Goal: Task Accomplishment & Management: Complete application form

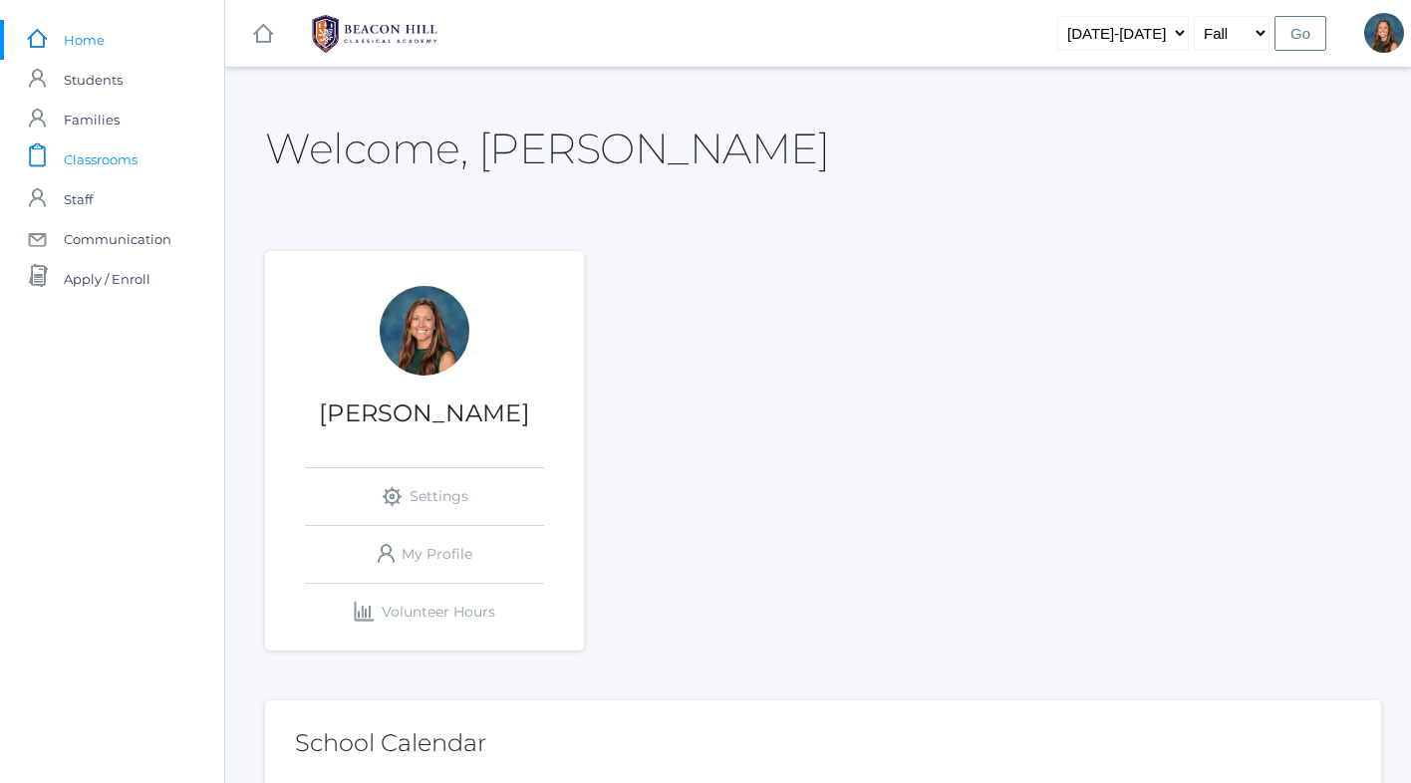
click at [117, 160] on span "Classrooms" at bounding box center [101, 160] width 74 height 40
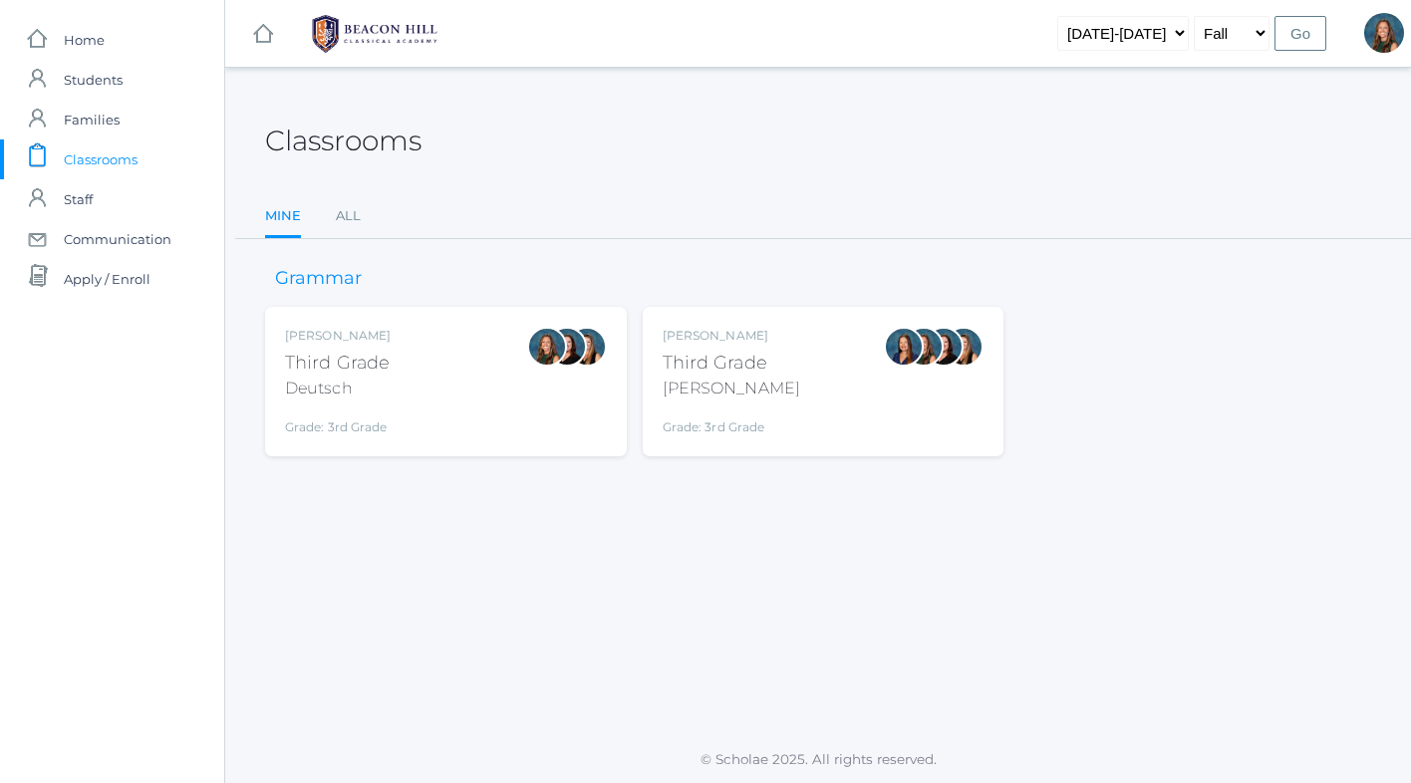
click at [519, 411] on div "Andrea Deutsch Third Grade Deutsch Grade: 3rd Grade 03LA" at bounding box center [446, 382] width 322 height 110
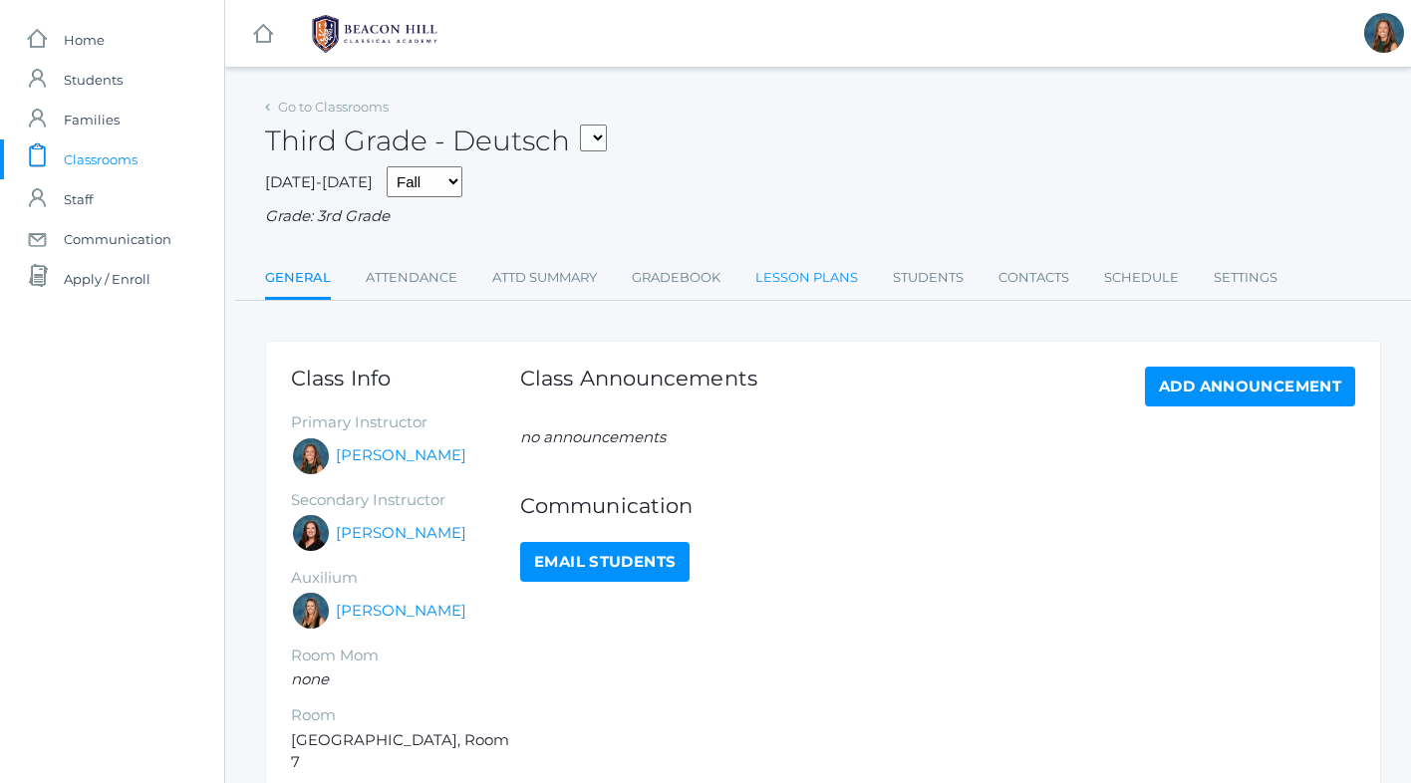
click at [814, 278] on link "Lesson Plans" at bounding box center [806, 278] width 103 height 40
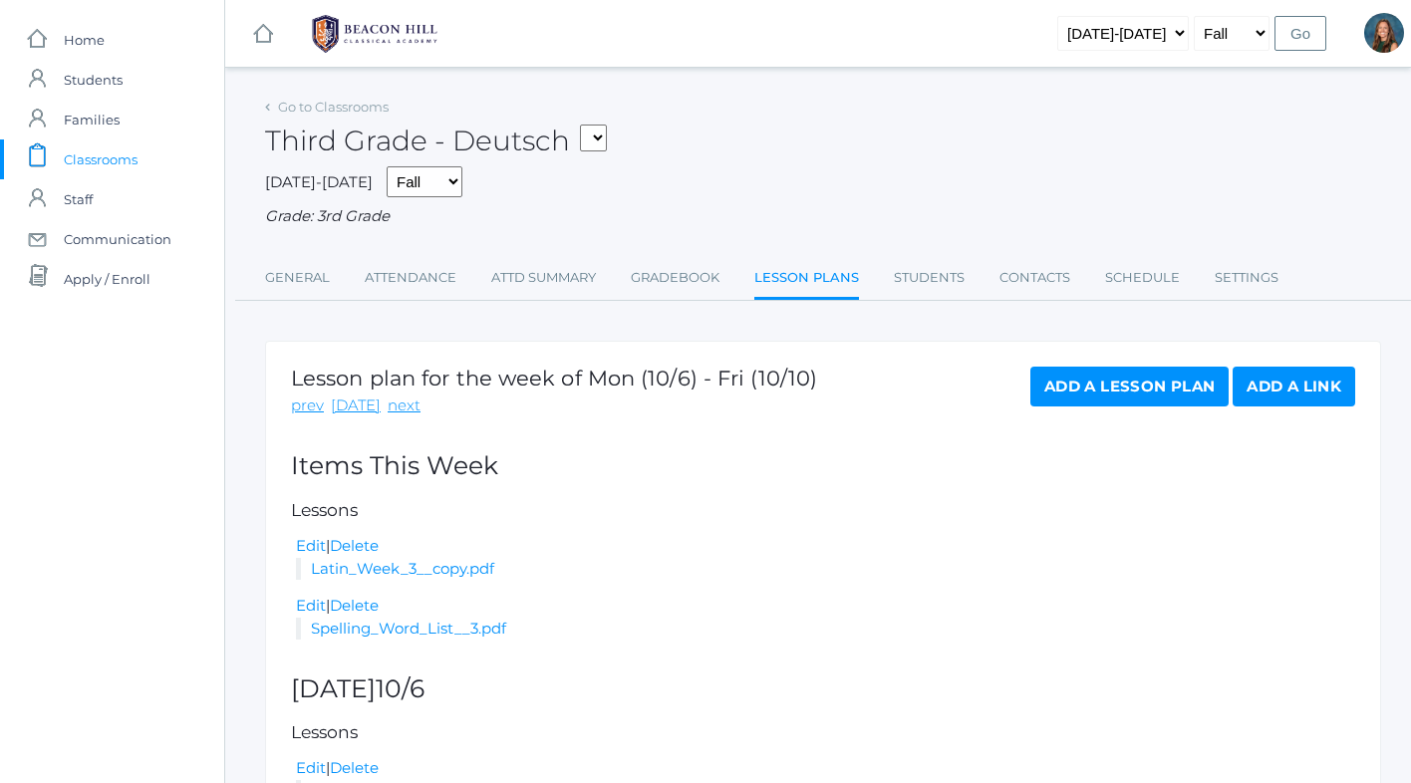
click at [1135, 388] on link "Add a Lesson Plan" at bounding box center [1130, 387] width 198 height 40
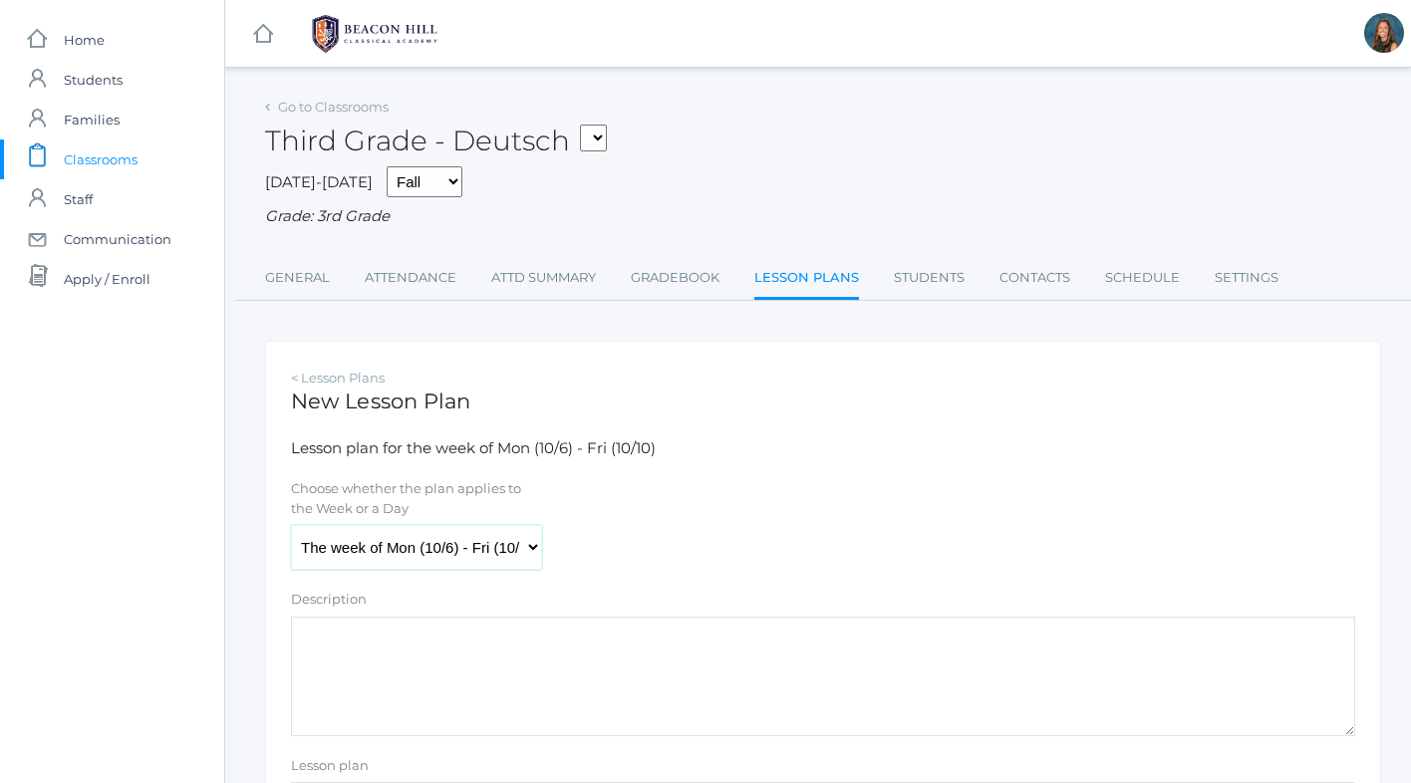
click at [427, 545] on select "The week of Mon (10/6) - Fri (10/10) Monday (10/6) Tuesday (10/7) Wednesday (10…" at bounding box center [416, 547] width 251 height 45
select select "2025-10-06"
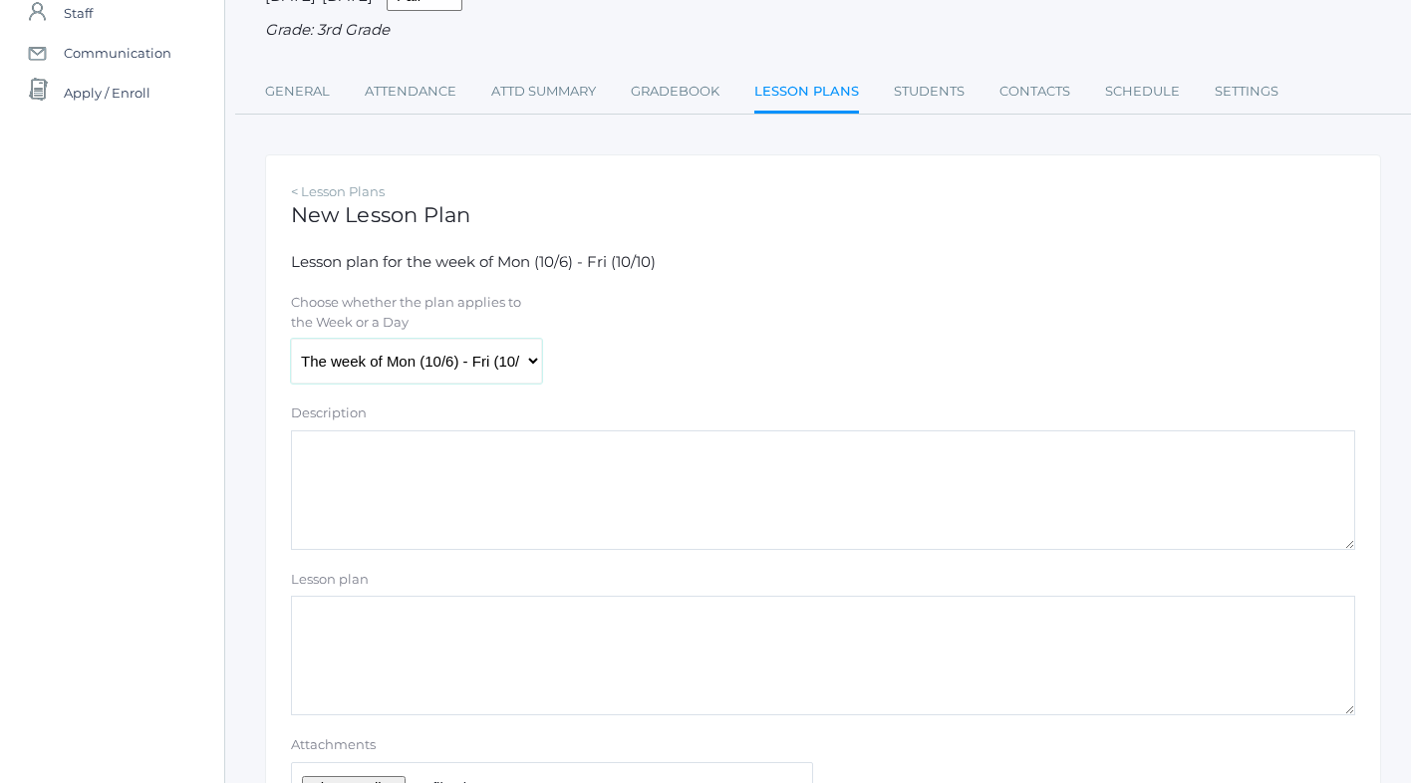
scroll to position [244, 0]
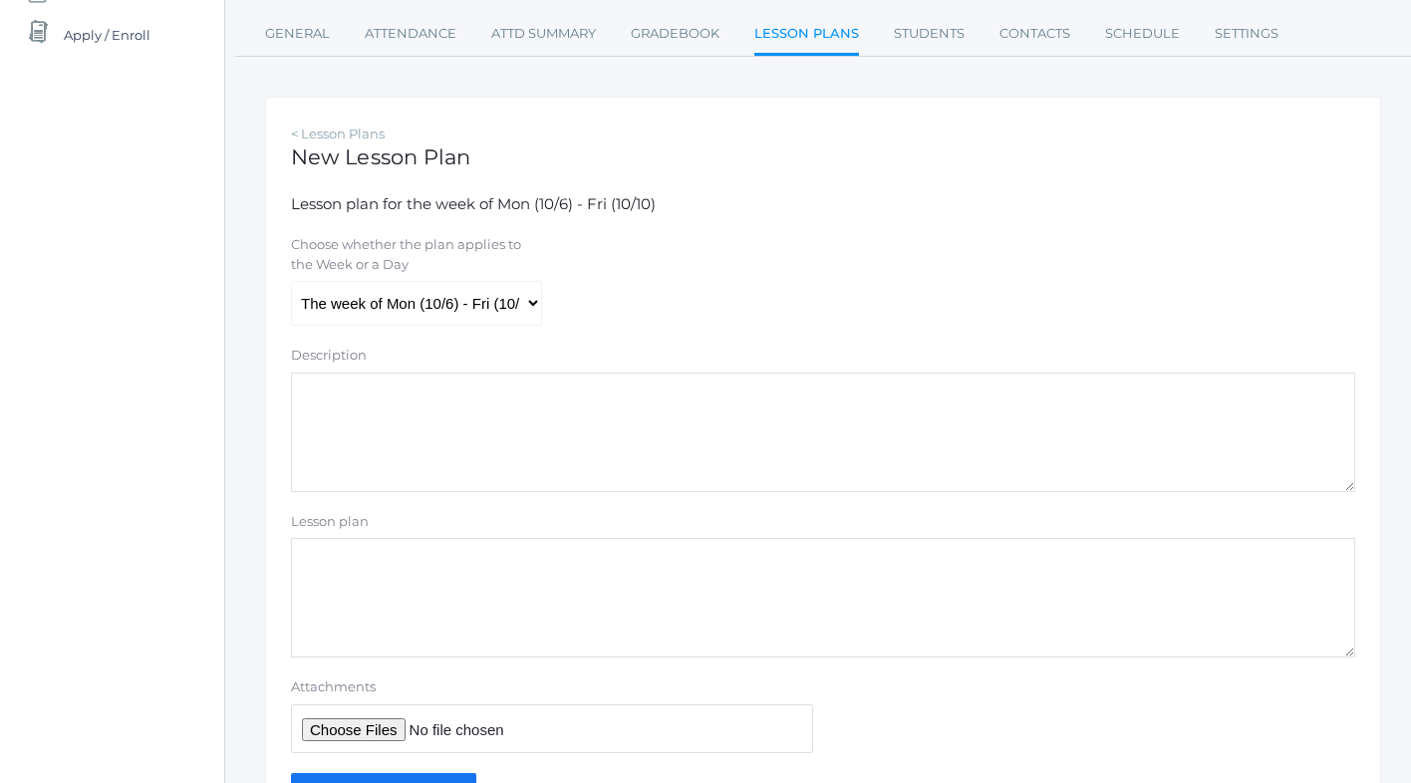
click at [379, 402] on textarea "Description" at bounding box center [823, 433] width 1064 height 120
click at [431, 398] on textarea "Tuesday Grammar Worksheet 10" at bounding box center [823, 433] width 1064 height 120
type textarea "Tuesday Grammar Student Worksheet 10"
click at [367, 735] on input "Attachments" at bounding box center [552, 729] width 522 height 49
type input "C:\fakepath\grammar wks 10&11 (dragged) (dragged).pdf"
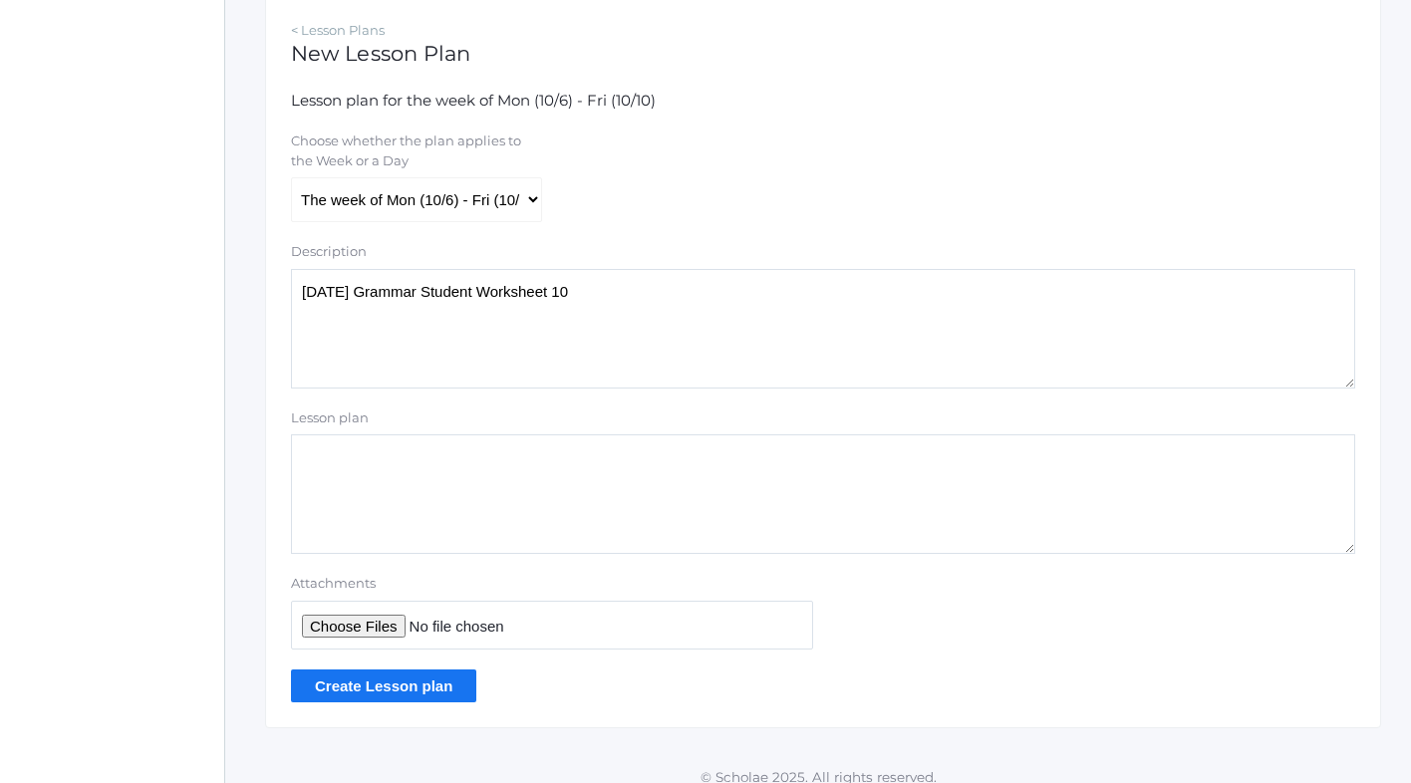
scroll to position [366, 0]
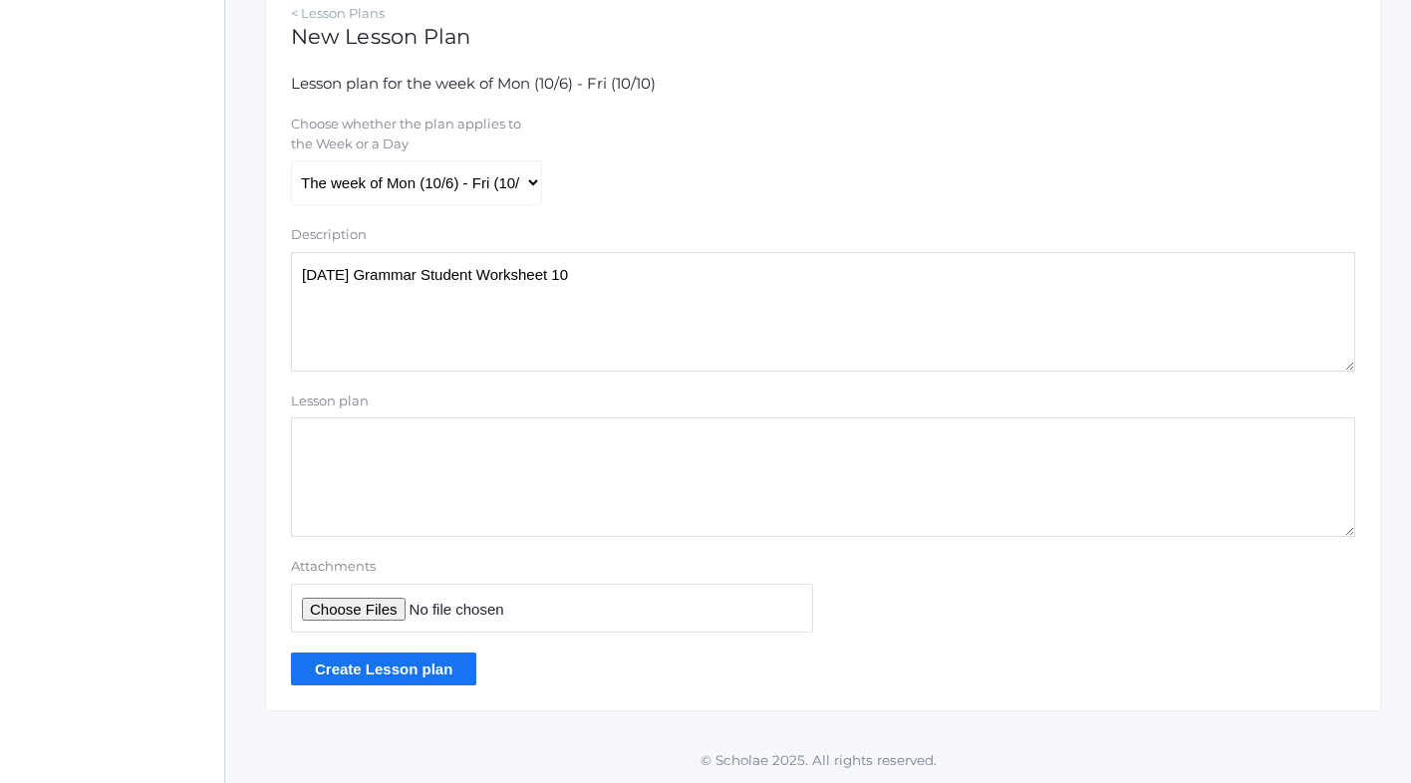
click at [440, 672] on input "Create Lesson plan" at bounding box center [383, 669] width 185 height 33
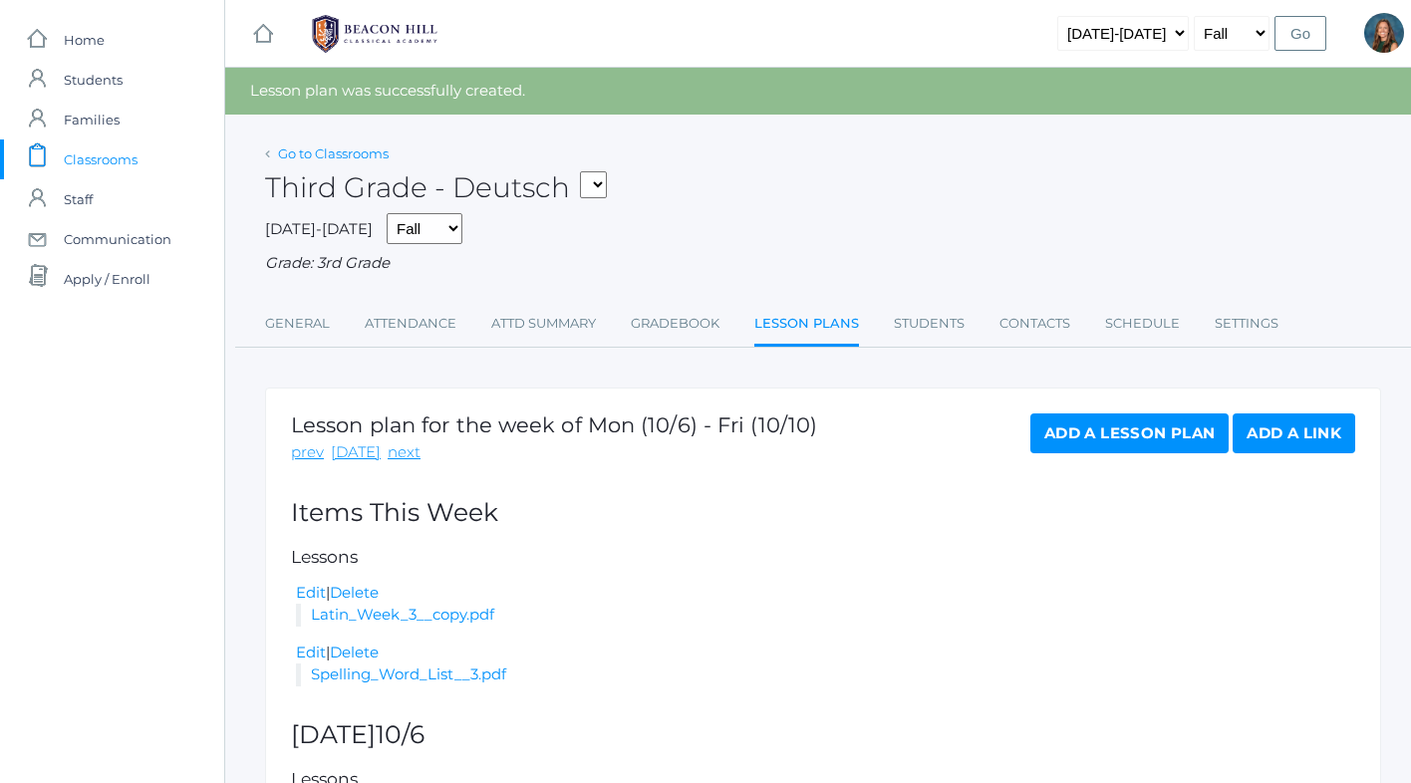
click at [341, 153] on link "Go to Classrooms" at bounding box center [333, 154] width 111 height 16
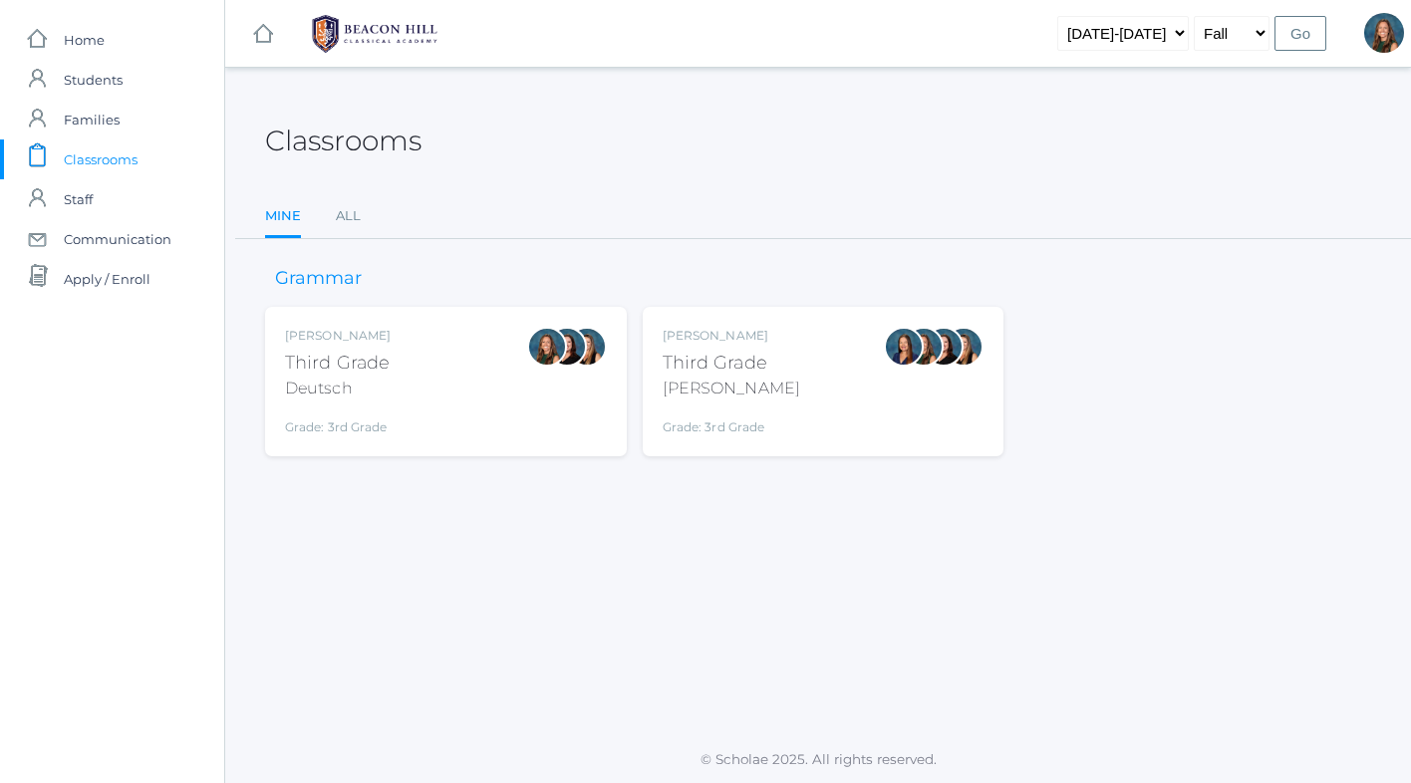
click at [814, 375] on div "Lori Webster Third Grade Webster Grade: 3rd Grade 03LA" at bounding box center [824, 382] width 322 height 110
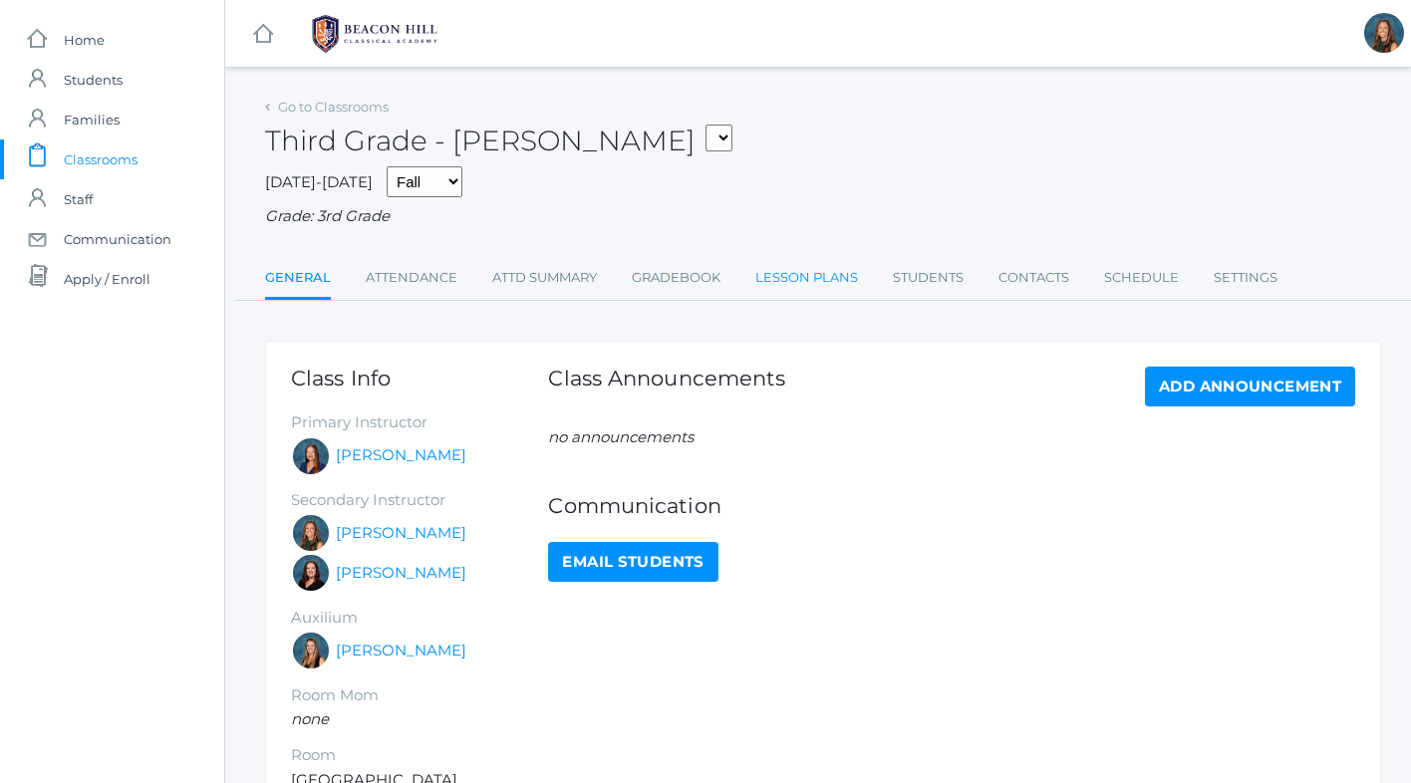
click at [801, 276] on link "Lesson Plans" at bounding box center [806, 278] width 103 height 40
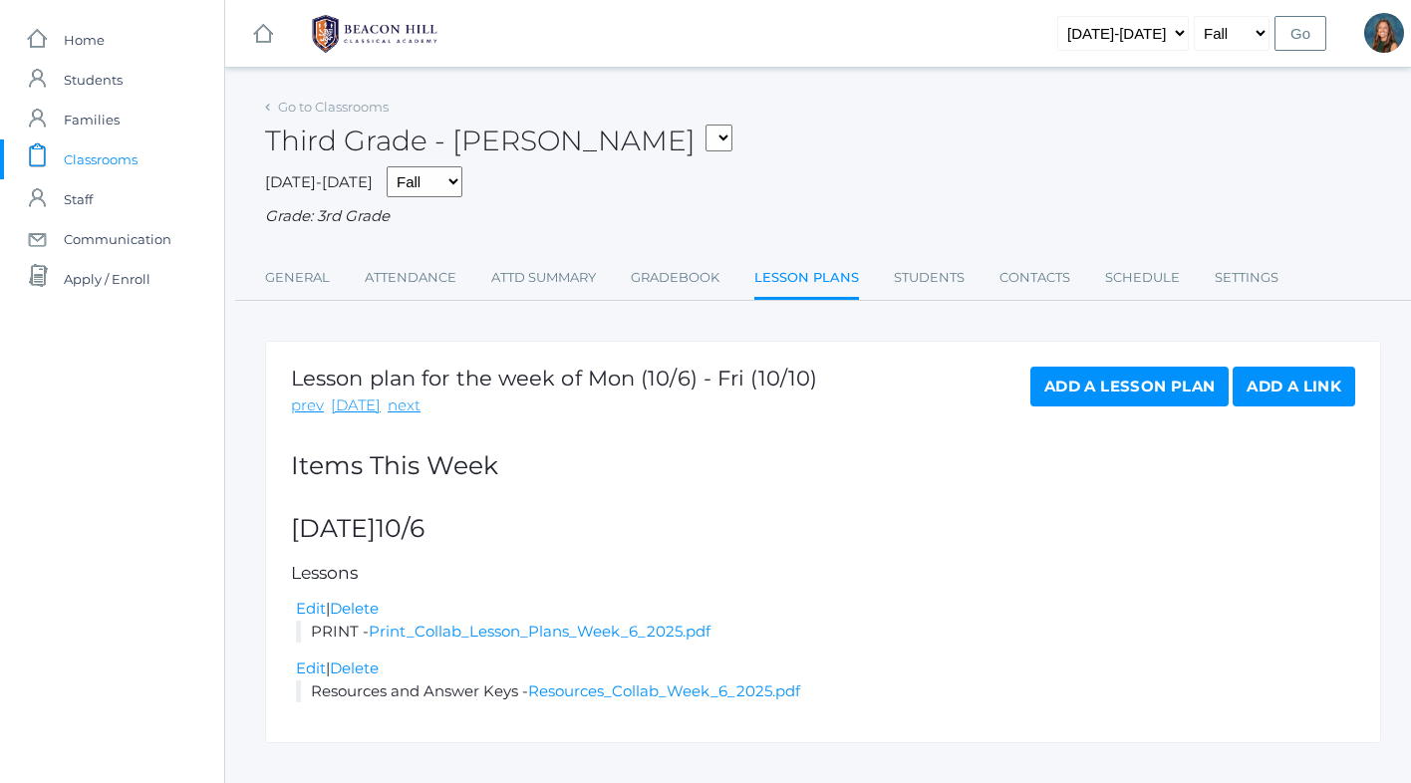
click at [1065, 375] on link "Add a Lesson Plan" at bounding box center [1130, 387] width 198 height 40
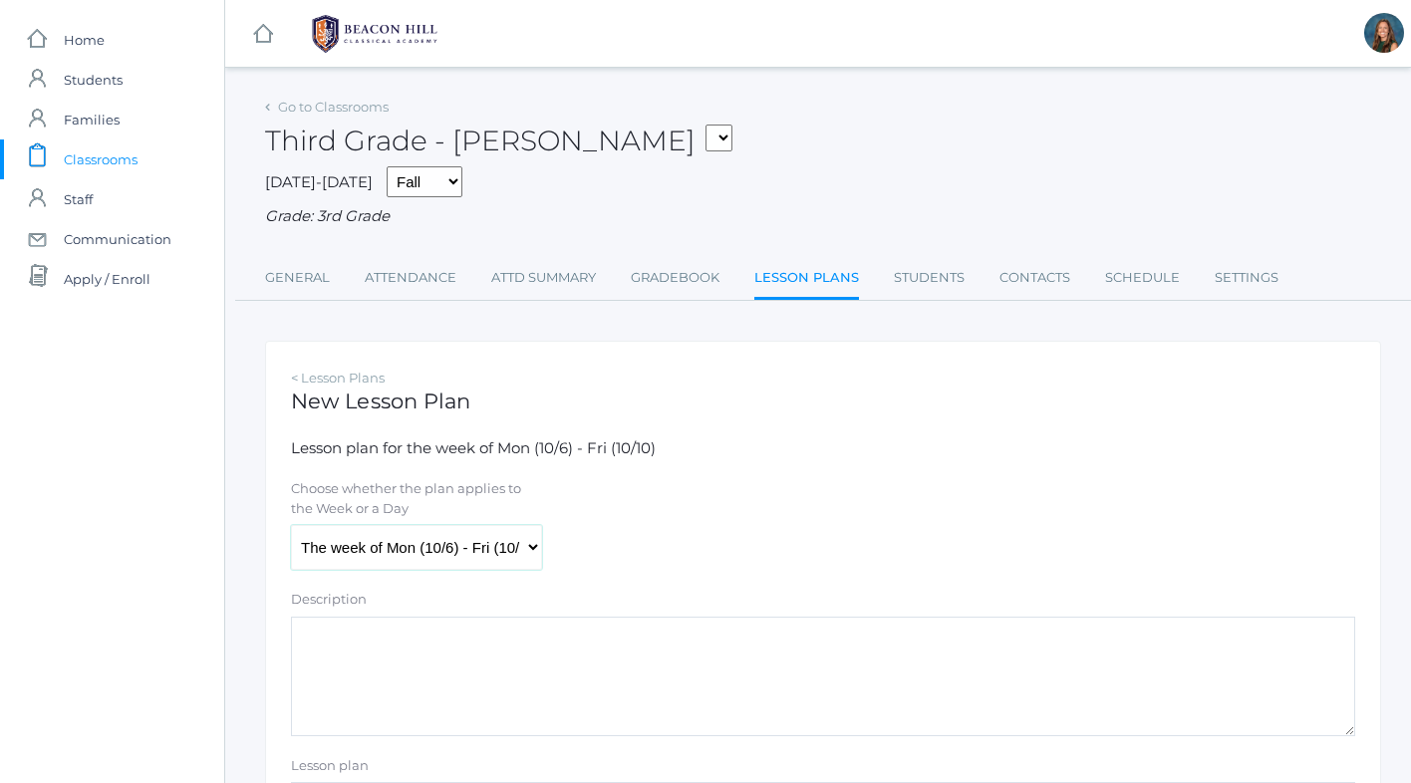
click at [403, 549] on select "The week of Mon (10/6) - Fri (10/10) Monday (10/6) Tuesday (10/7) Wednesday (10…" at bounding box center [416, 547] width 251 height 45
select select "2025-10-06"
click at [368, 647] on textarea "Description" at bounding box center [823, 677] width 1064 height 120
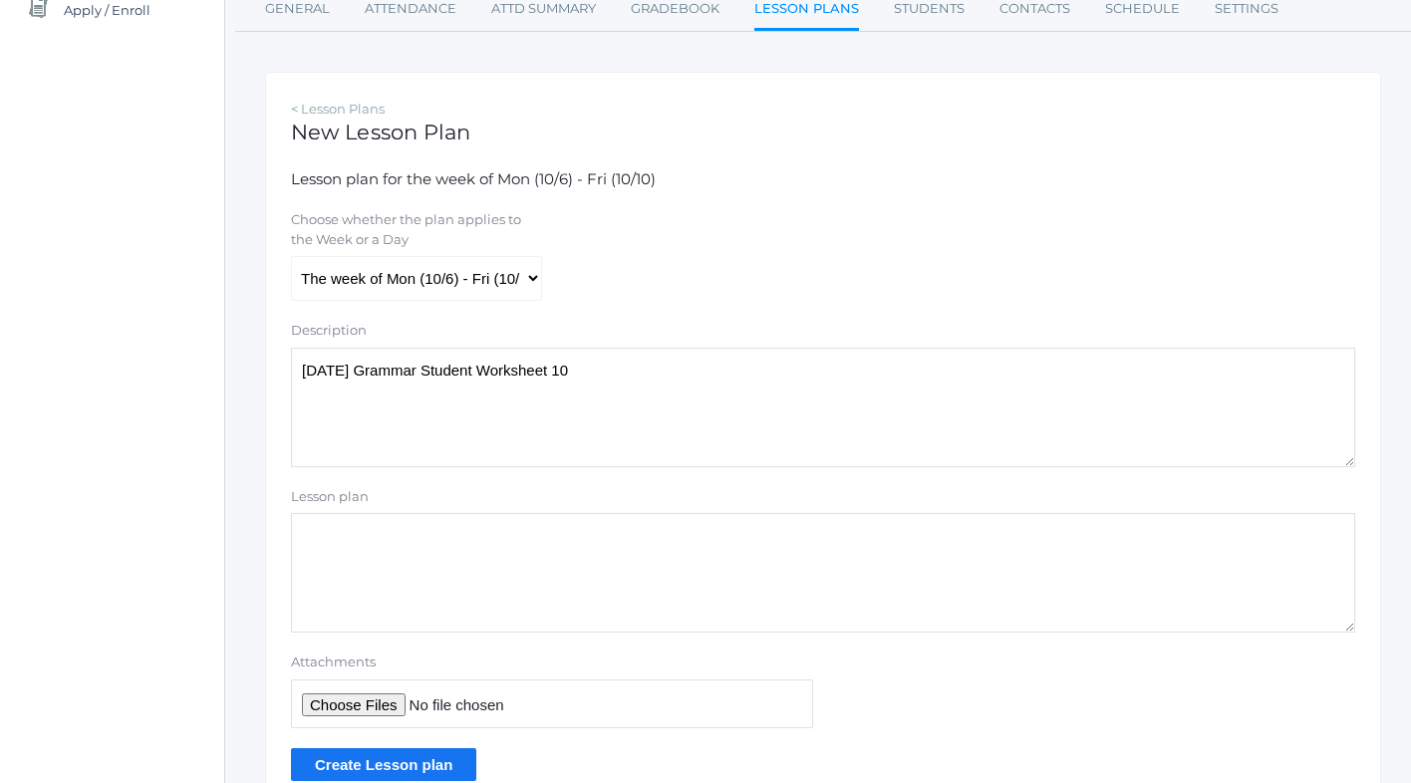
scroll to position [366, 0]
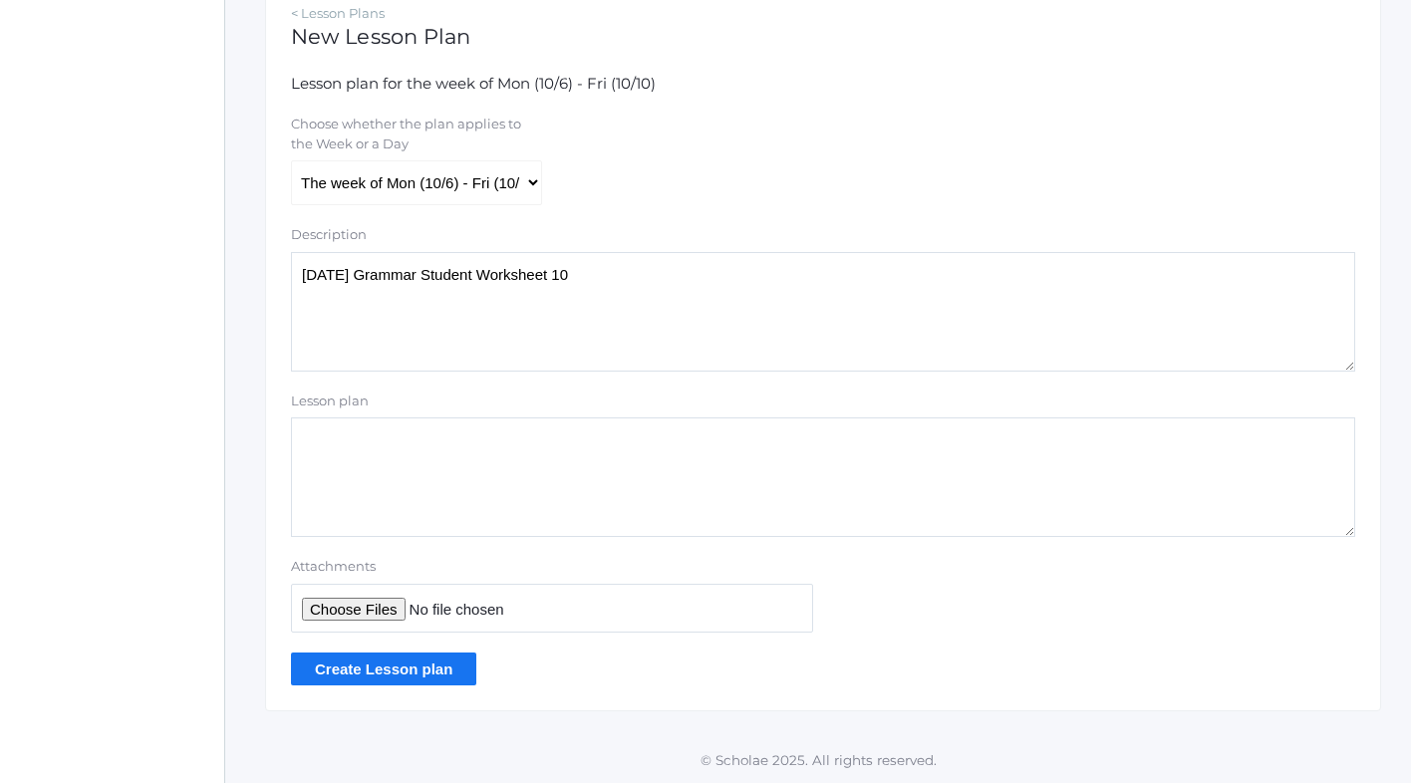
type textarea "Tuesday Grammar Student Worksheet 10"
click at [352, 605] on input "Attachments" at bounding box center [552, 608] width 522 height 49
type input "C:\fakepath\grammar wks 10&11 (dragged) (dragged).pdf"
click at [447, 674] on input "Create Lesson plan" at bounding box center [383, 669] width 185 height 33
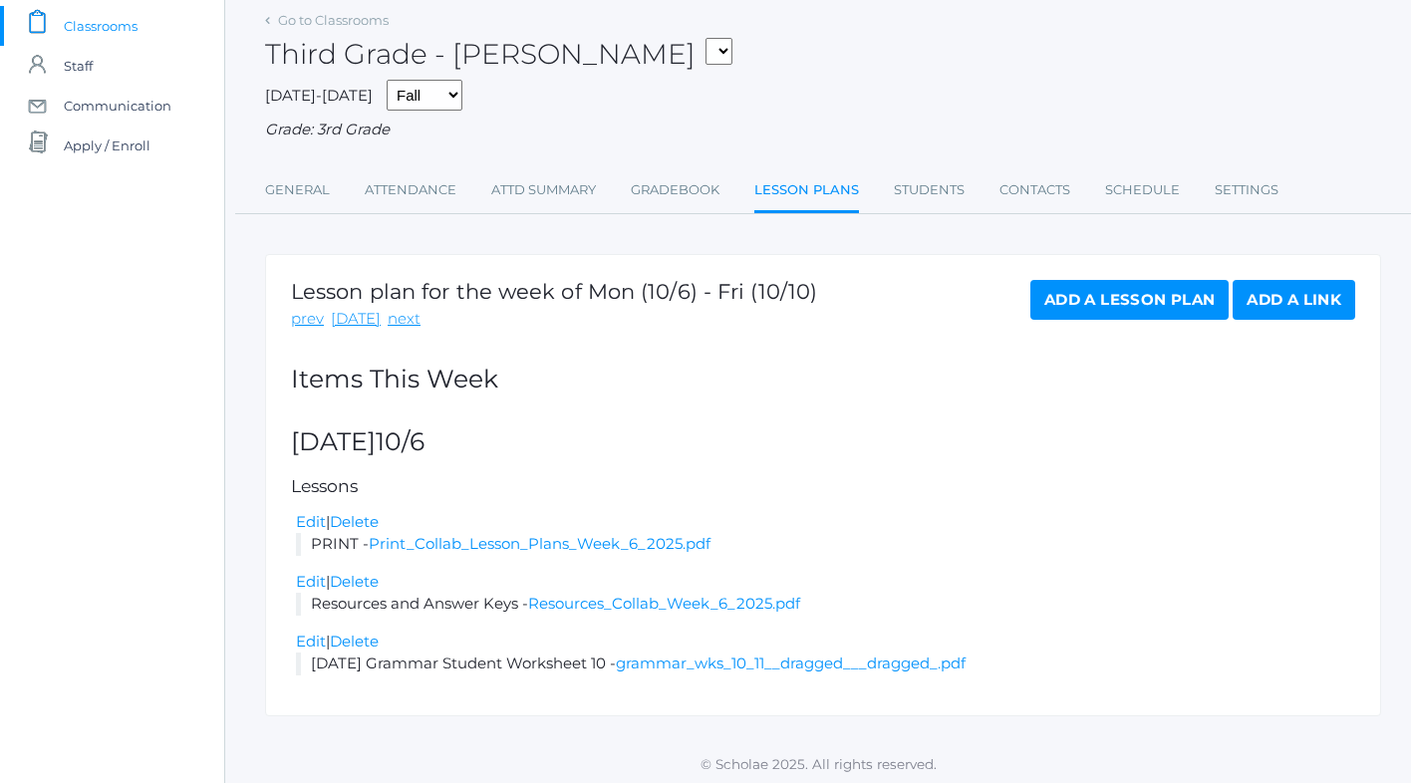
scroll to position [140, 0]
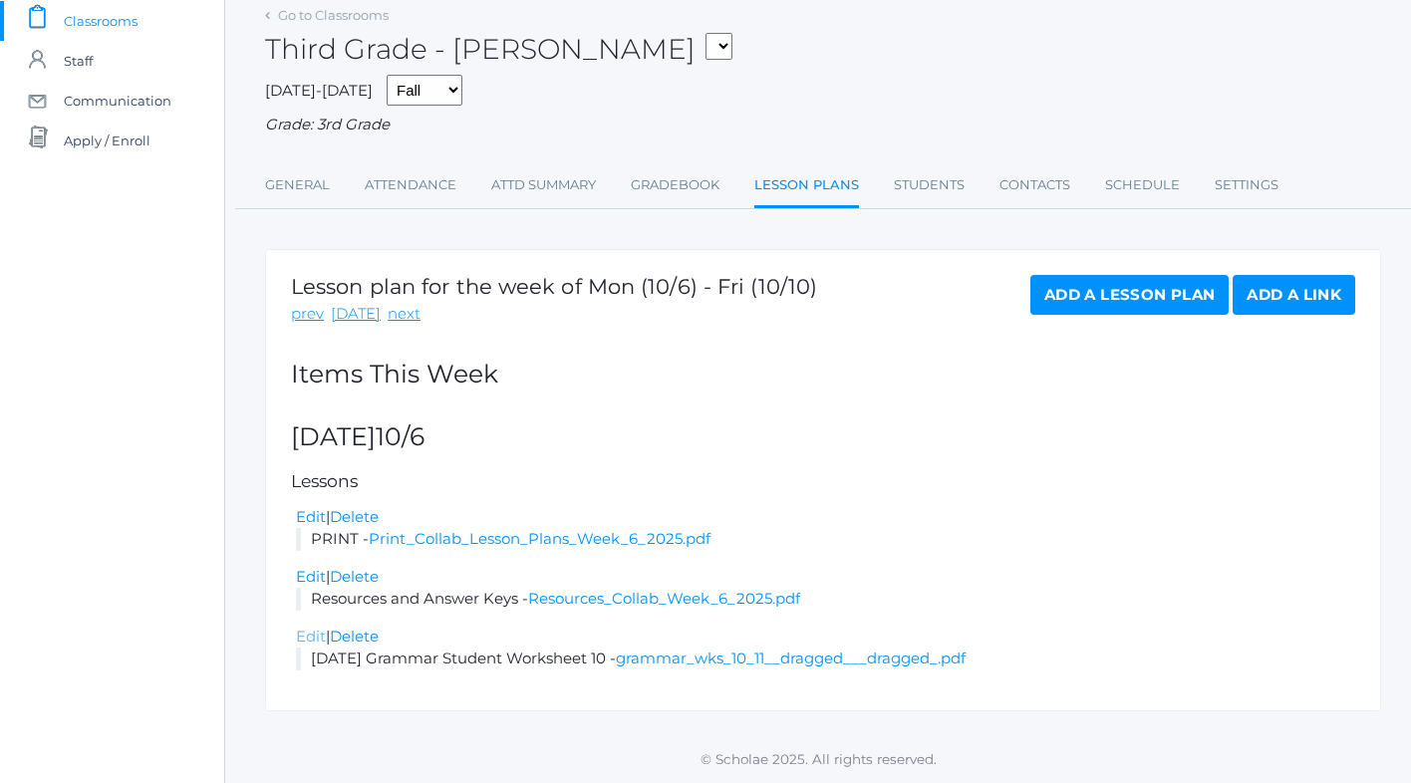
click at [314, 640] on link "Edit" at bounding box center [311, 636] width 30 height 19
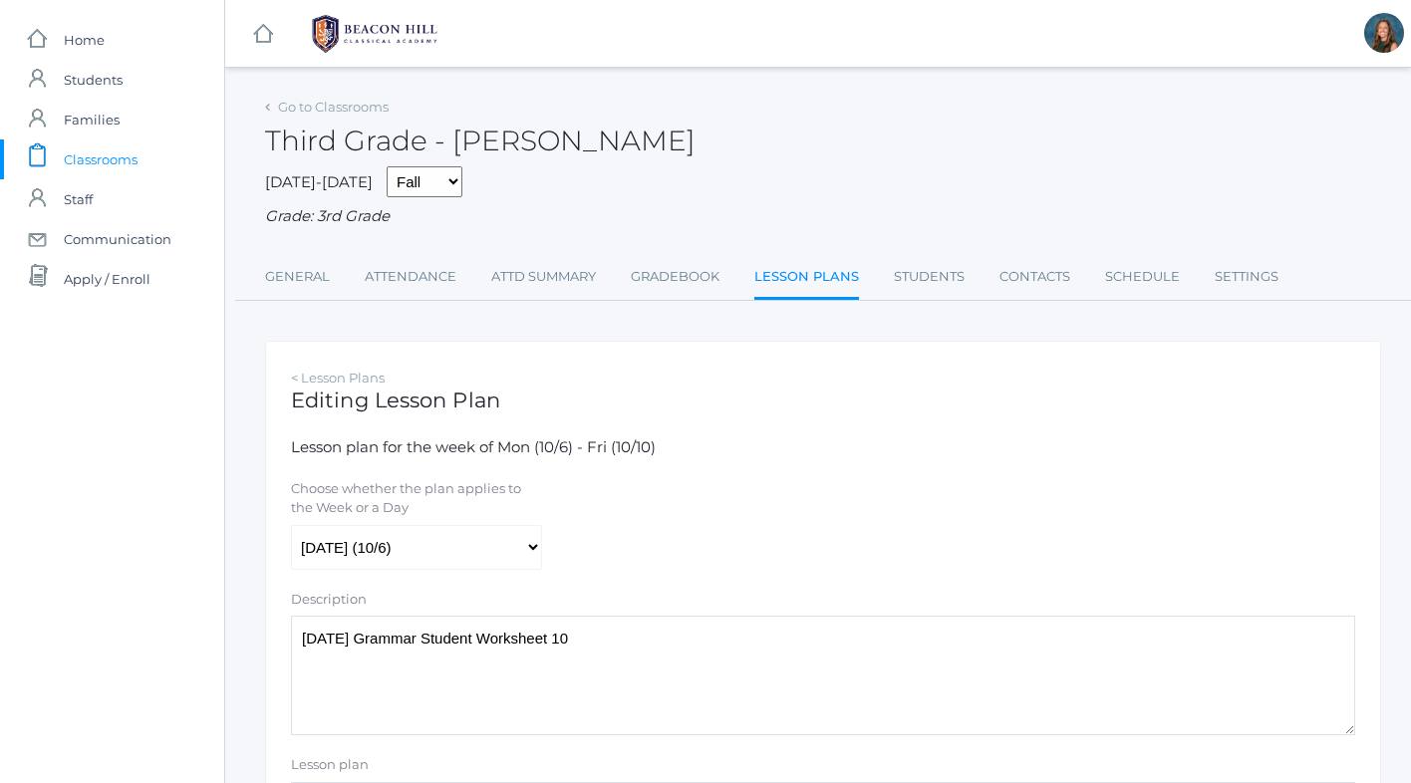
click at [302, 638] on textarea "Tuesday Grammar Student Worksheet 10" at bounding box center [823, 676] width 1064 height 120
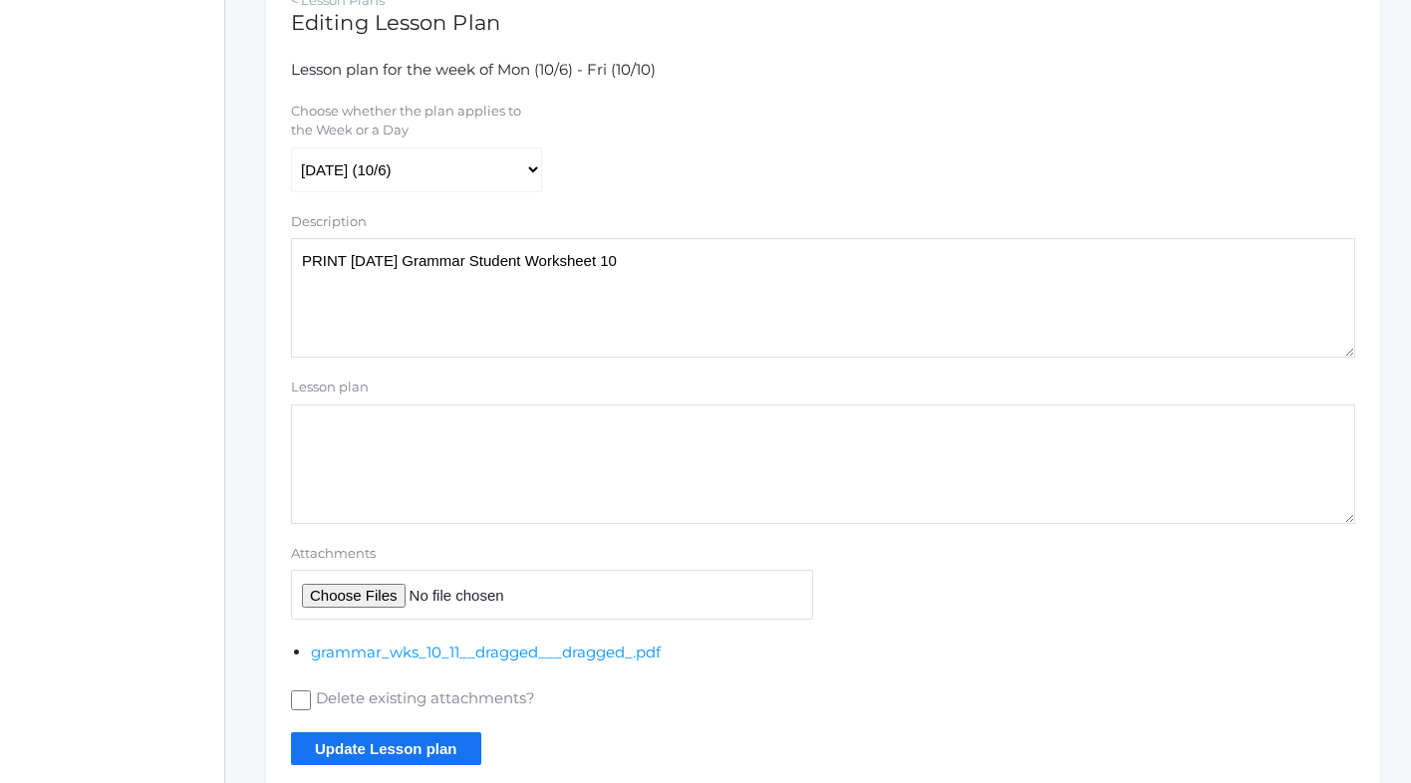
scroll to position [391, 0]
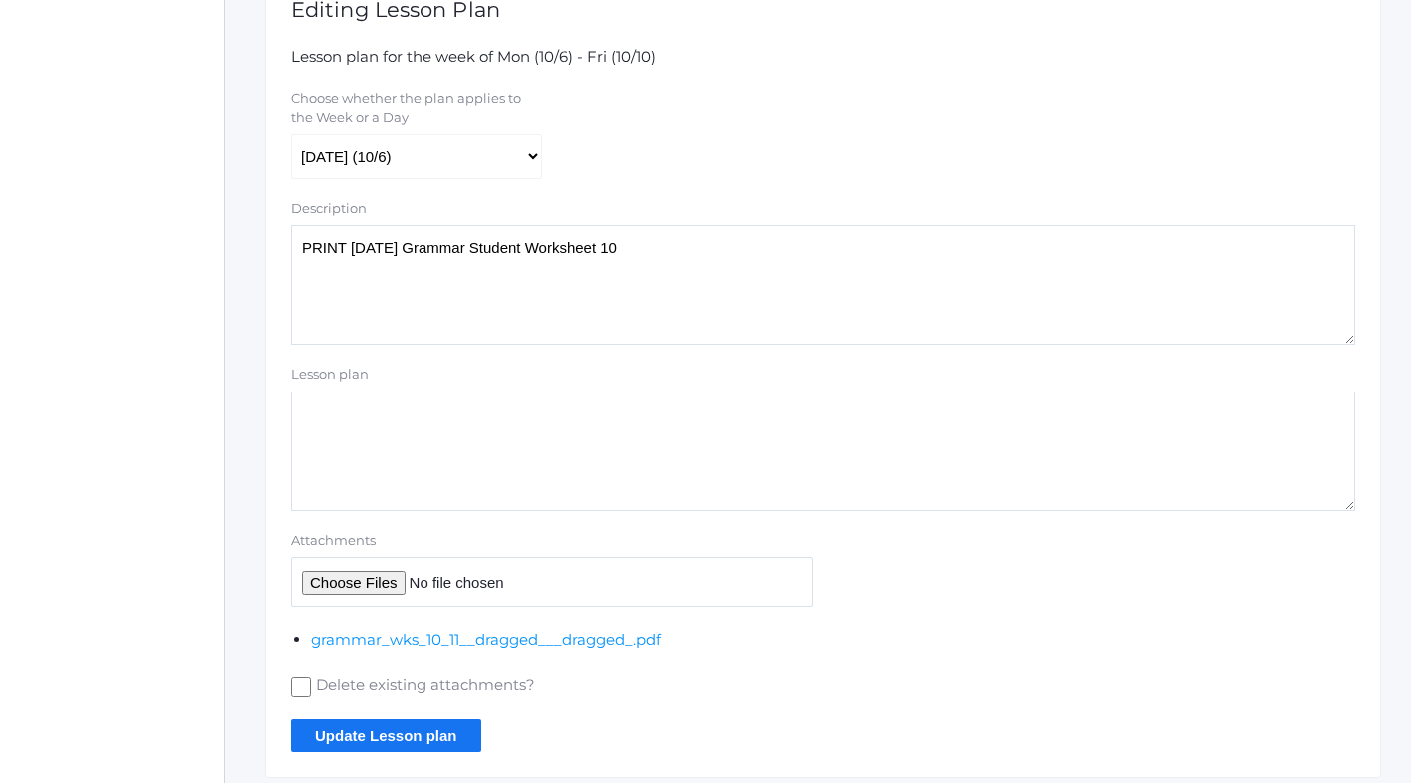
type textarea "PRINT Tuesday Grammar Student Worksheet 10"
click at [374, 737] on input "Update Lesson plan" at bounding box center [386, 736] width 190 height 33
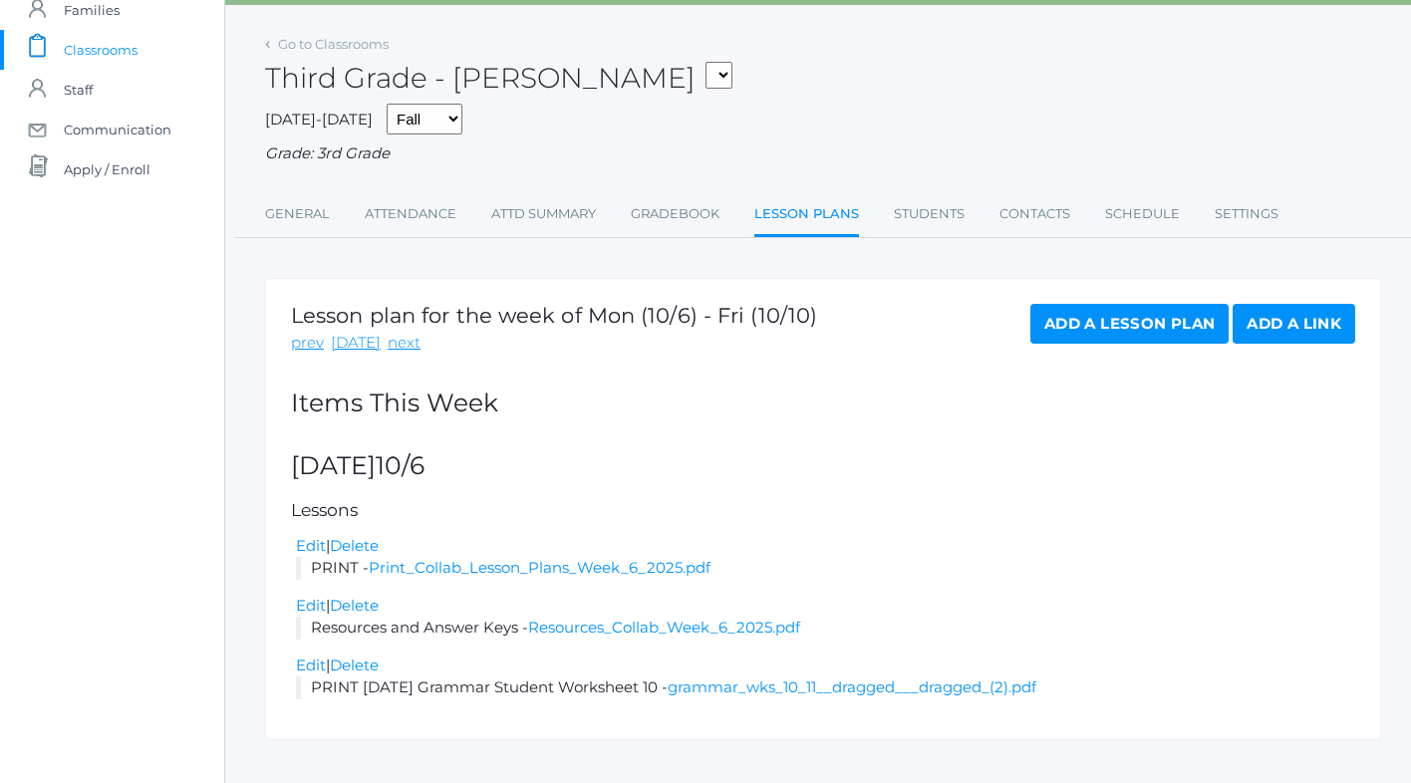
scroll to position [140, 0]
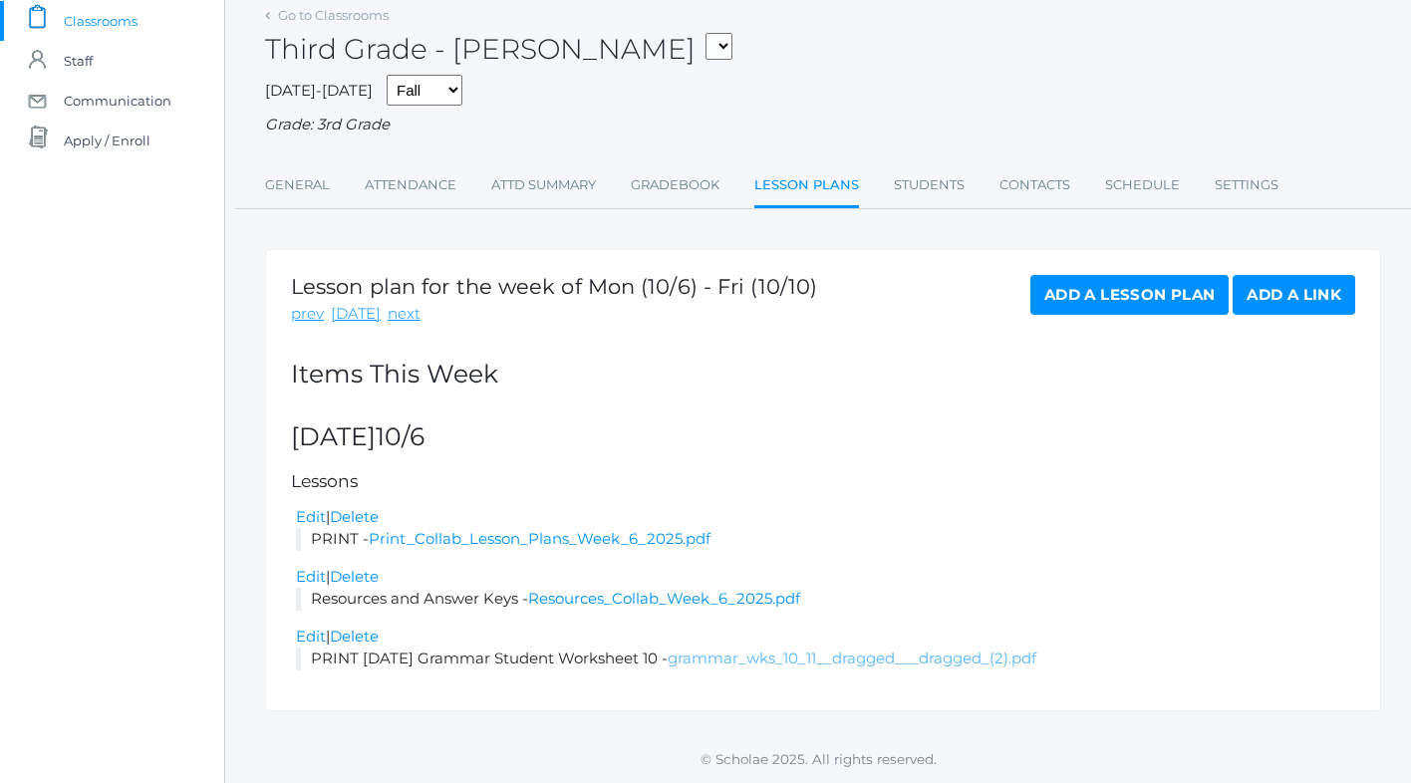
click at [773, 659] on link "grammar_wks_10_11__dragged___dragged_(2).pdf" at bounding box center [852, 658] width 369 height 19
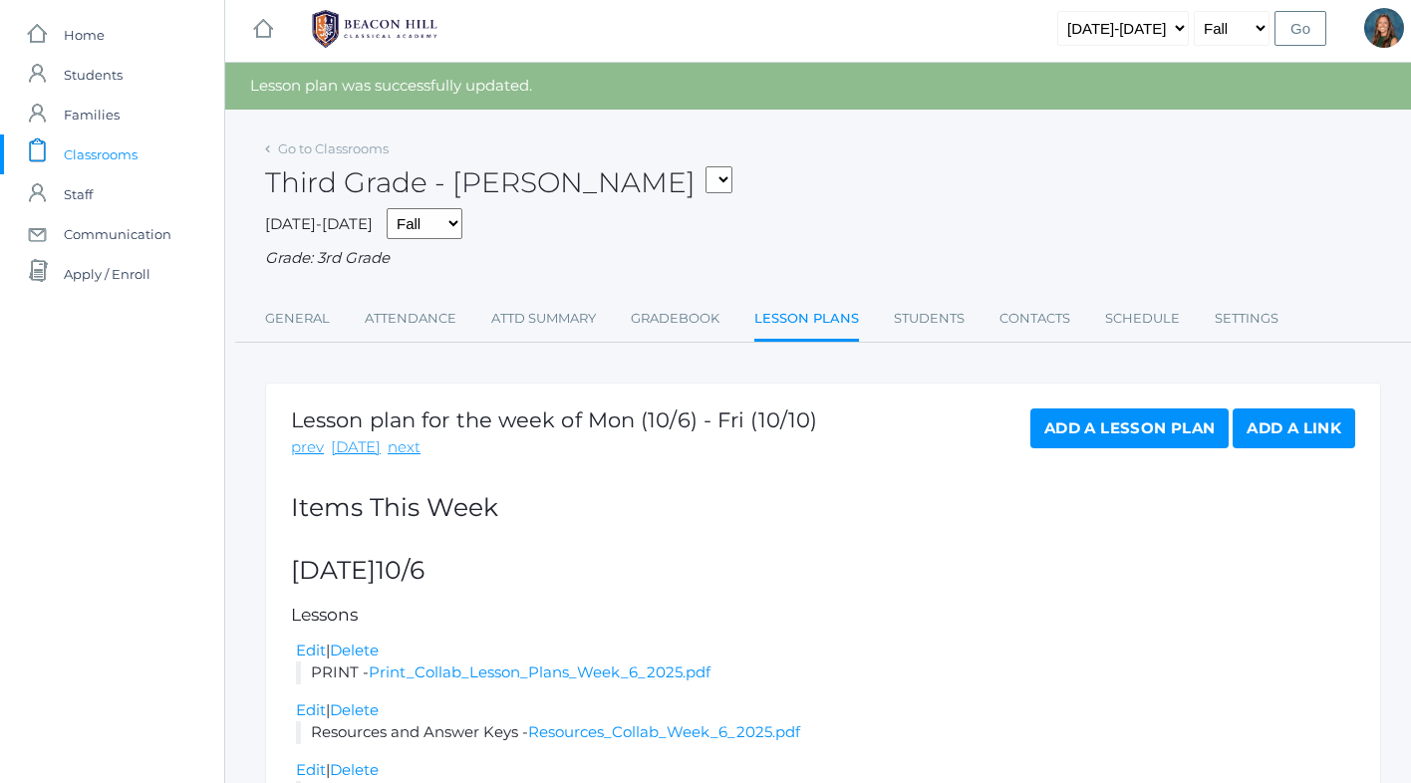
scroll to position [0, 0]
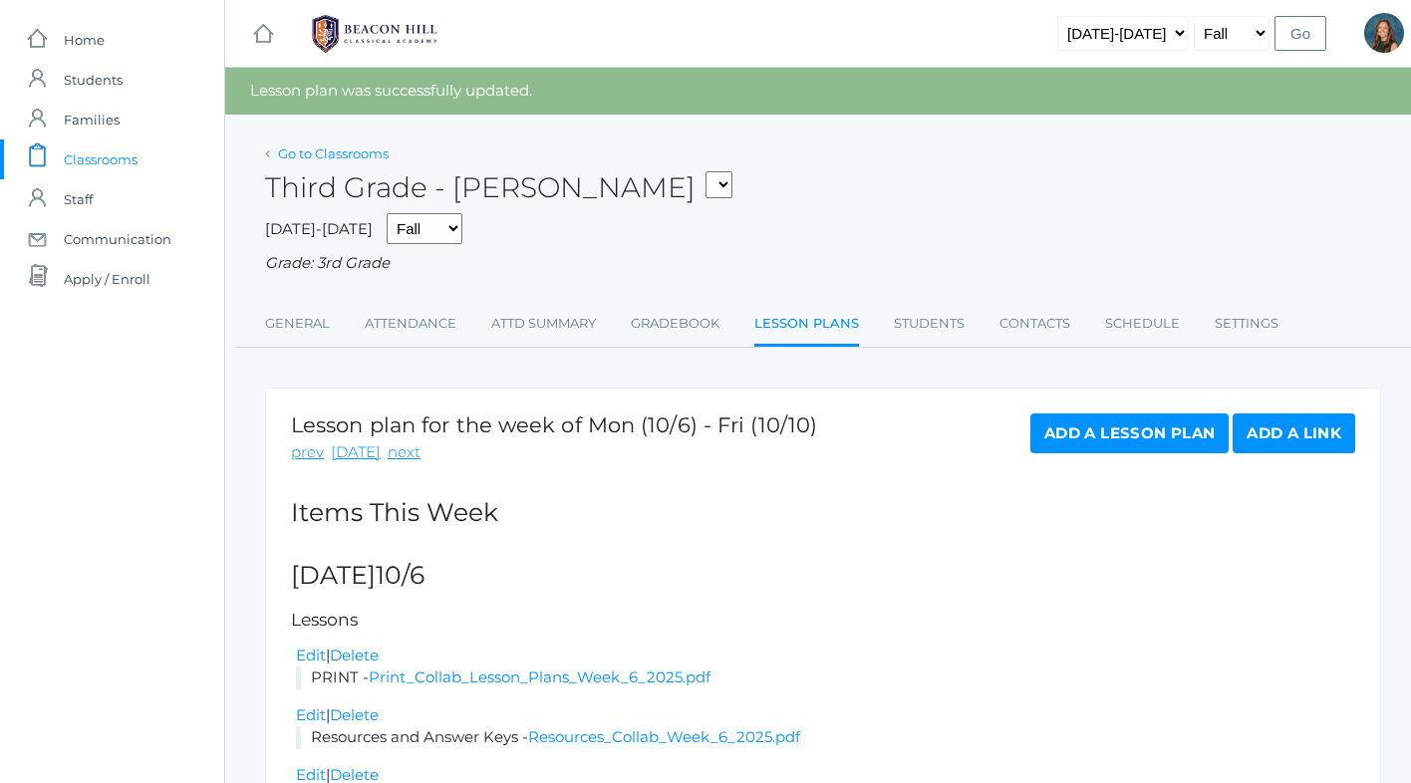
click at [352, 148] on link "Go to Classrooms" at bounding box center [333, 154] width 111 height 16
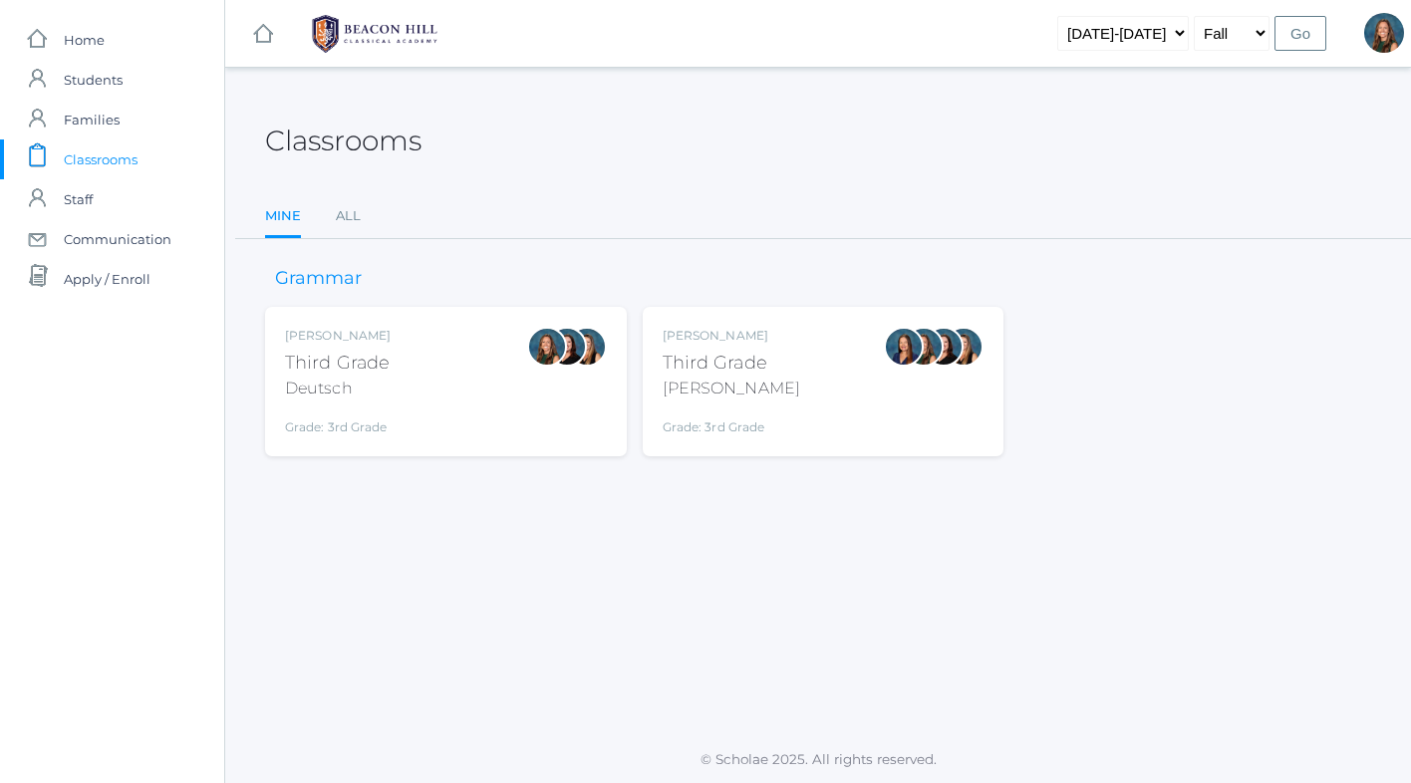
click at [442, 387] on div "Andrea Deutsch Third Grade Deutsch Grade: 3rd Grade 03LA" at bounding box center [446, 382] width 322 height 110
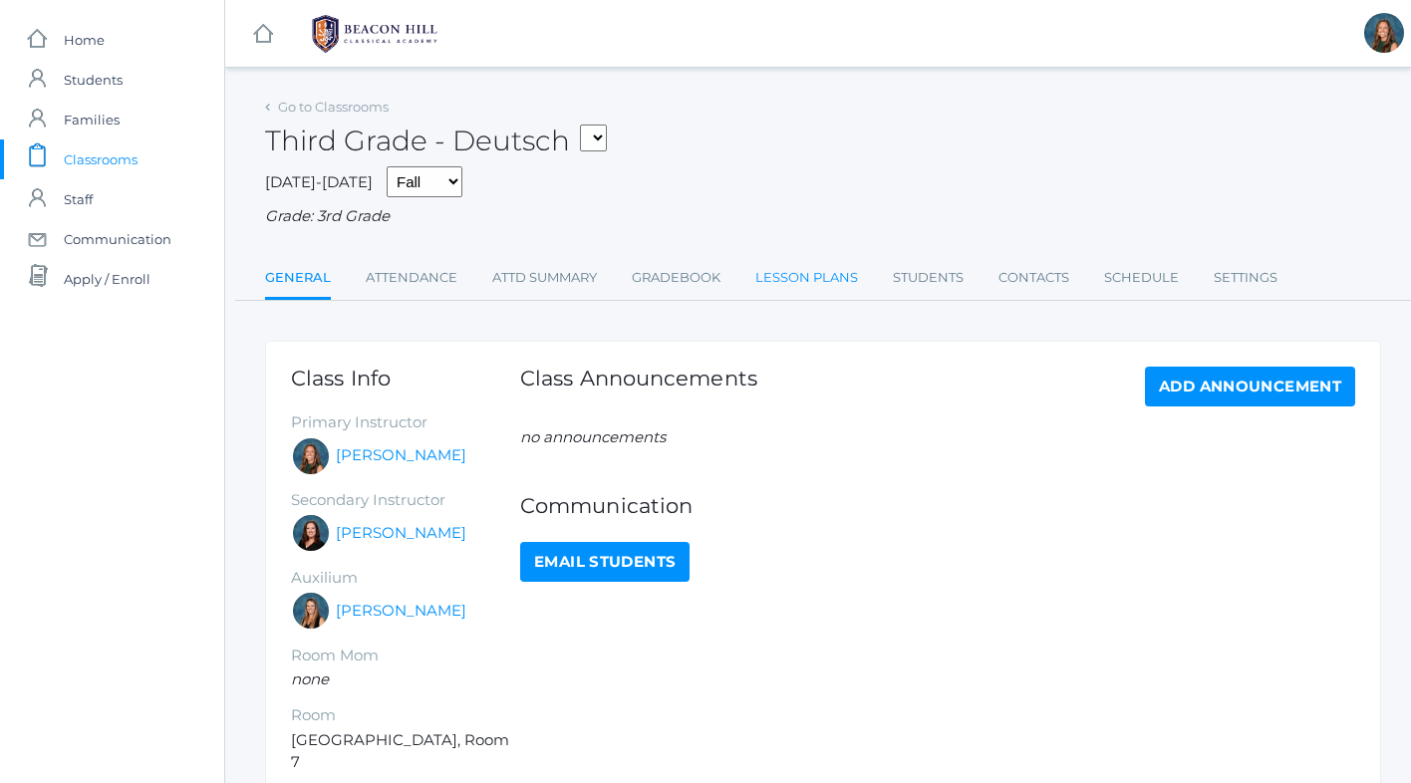
click at [798, 284] on link "Lesson Plans" at bounding box center [806, 278] width 103 height 40
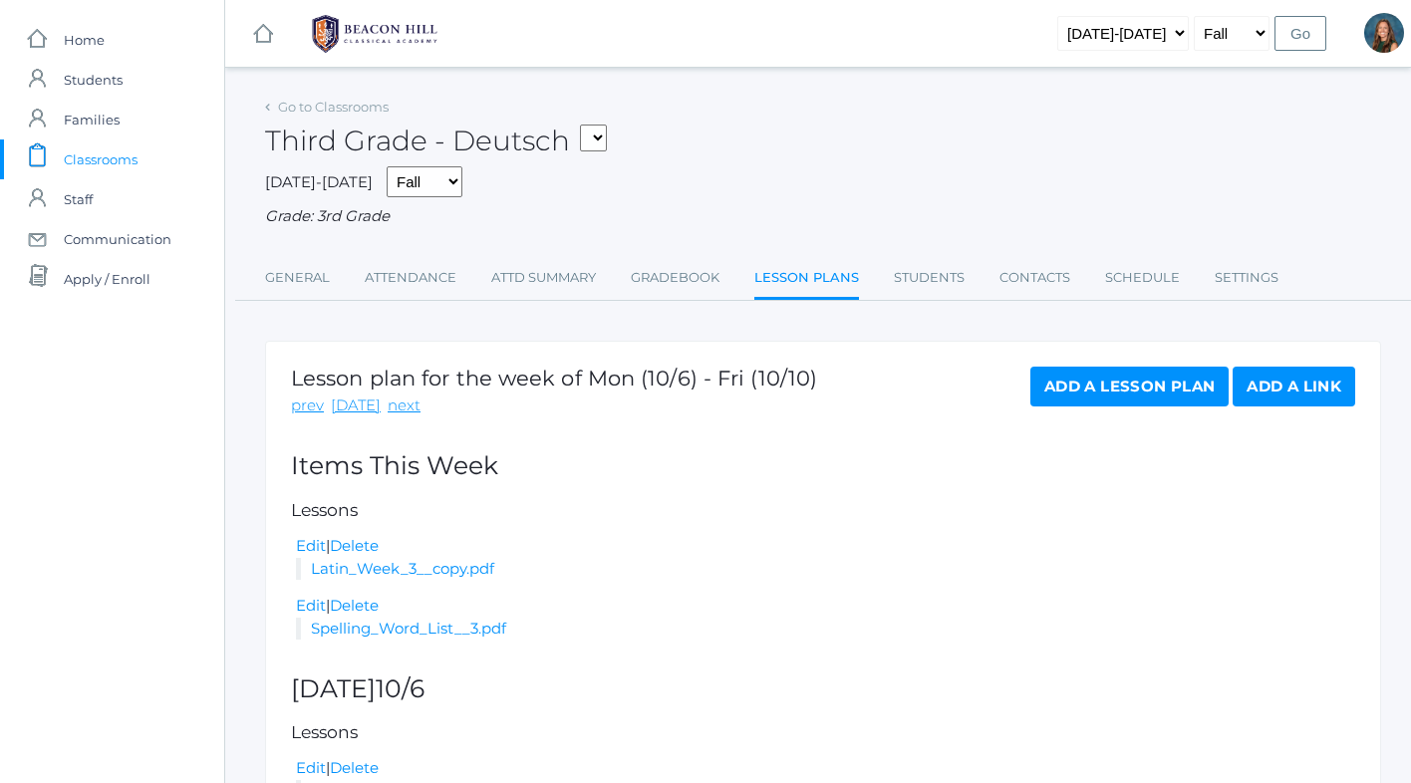
scroll to position [252, 0]
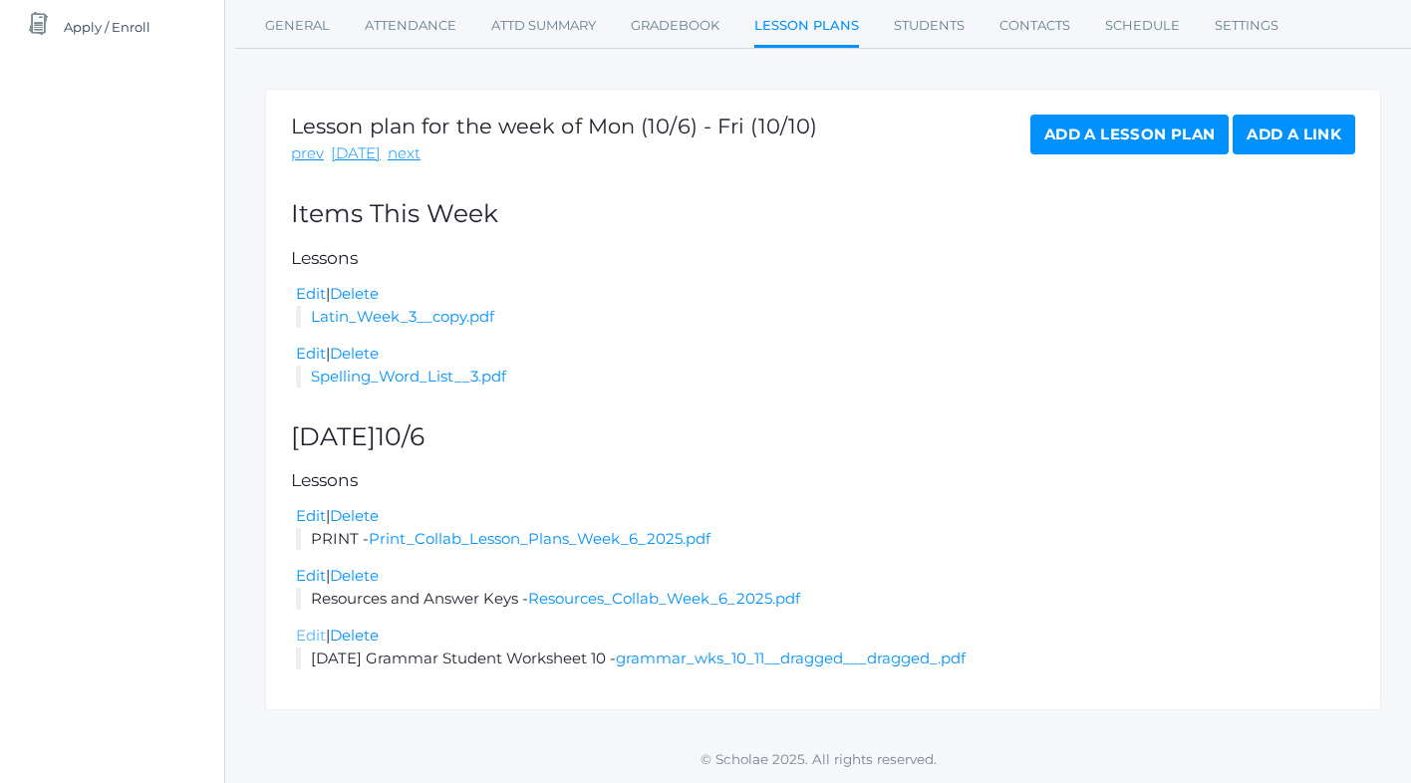
click at [304, 637] on link "Edit" at bounding box center [311, 635] width 30 height 19
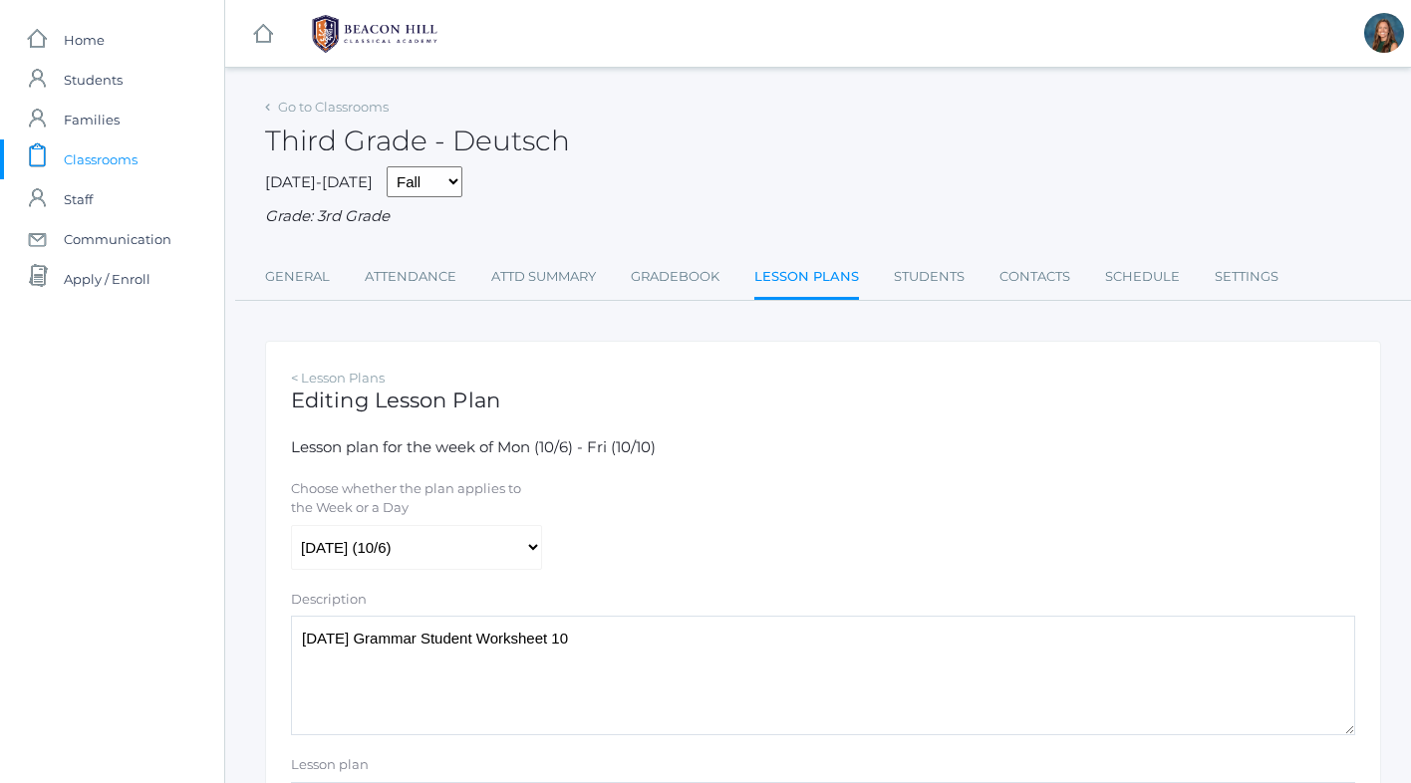
click at [303, 636] on textarea "[DATE] Grammar Student Worksheet 10" at bounding box center [823, 676] width 1064 height 120
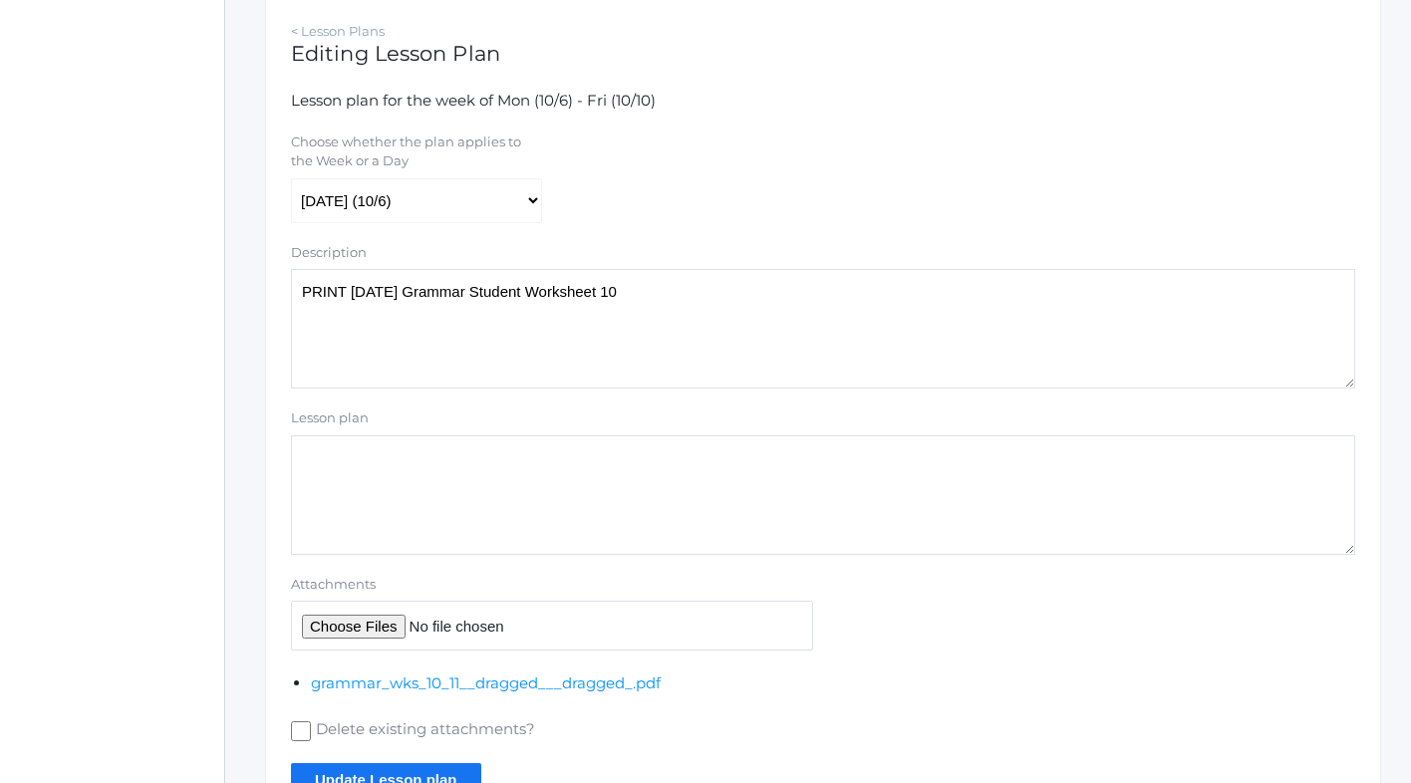
scroll to position [380, 0]
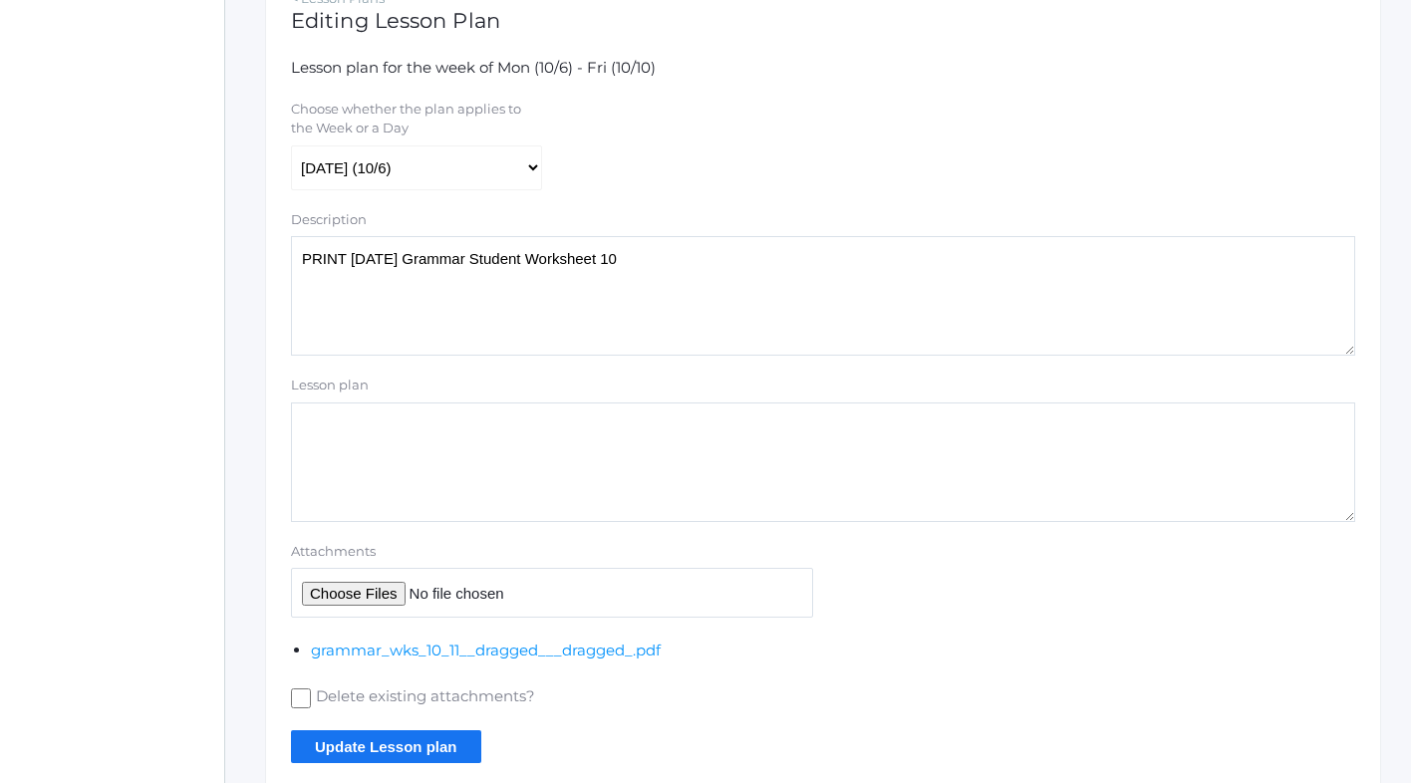
type textarea "PRINT [DATE] Grammar Student Worksheet 10"
click at [384, 749] on input "Update Lesson plan" at bounding box center [386, 747] width 190 height 33
